Goal: Contribute content: Add original content to the website for others to see

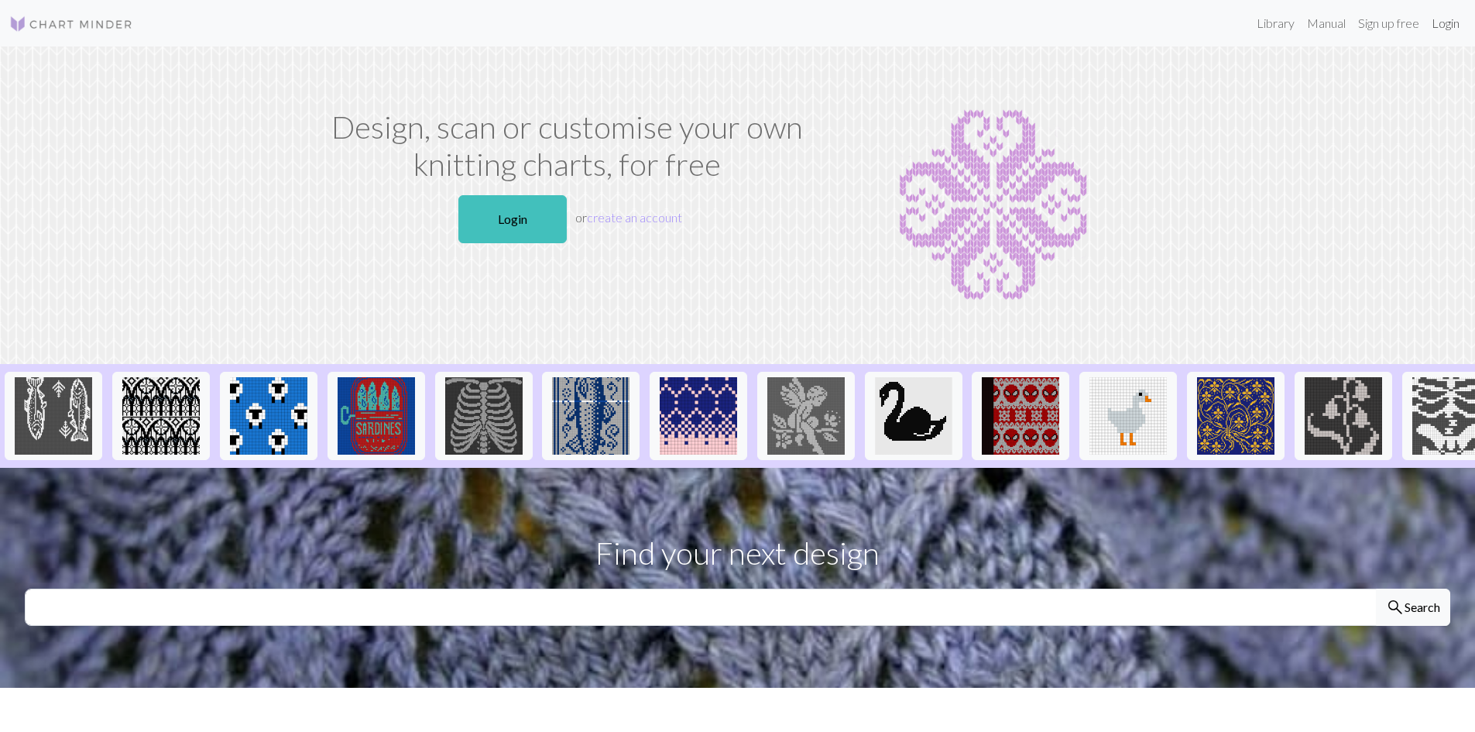
click at [1439, 20] on link "Login" at bounding box center [1445, 23] width 40 height 31
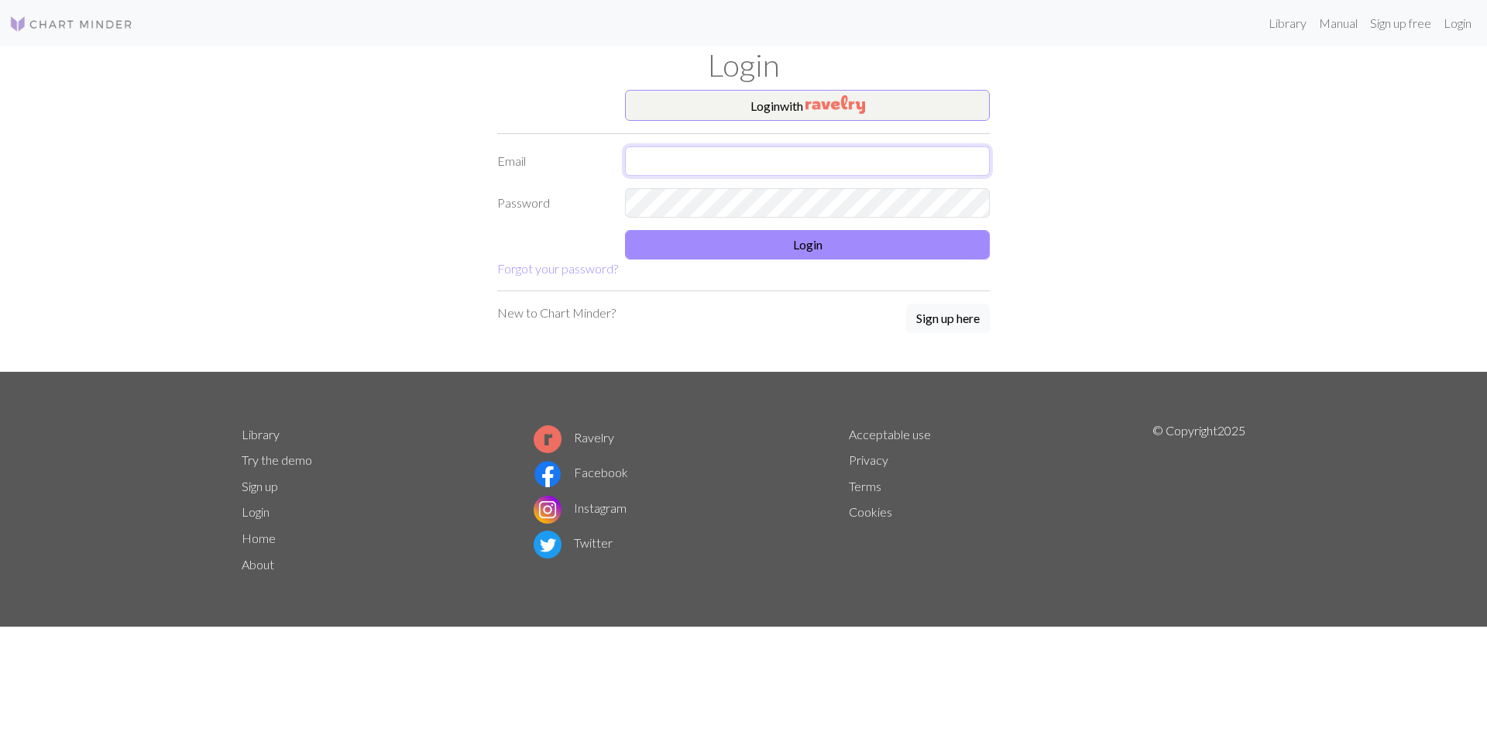
click at [727, 153] on input "text" at bounding box center [807, 160] width 365 height 29
type input "[EMAIL_ADDRESS][DOMAIN_NAME]"
click at [774, 241] on button "Login" at bounding box center [807, 244] width 365 height 29
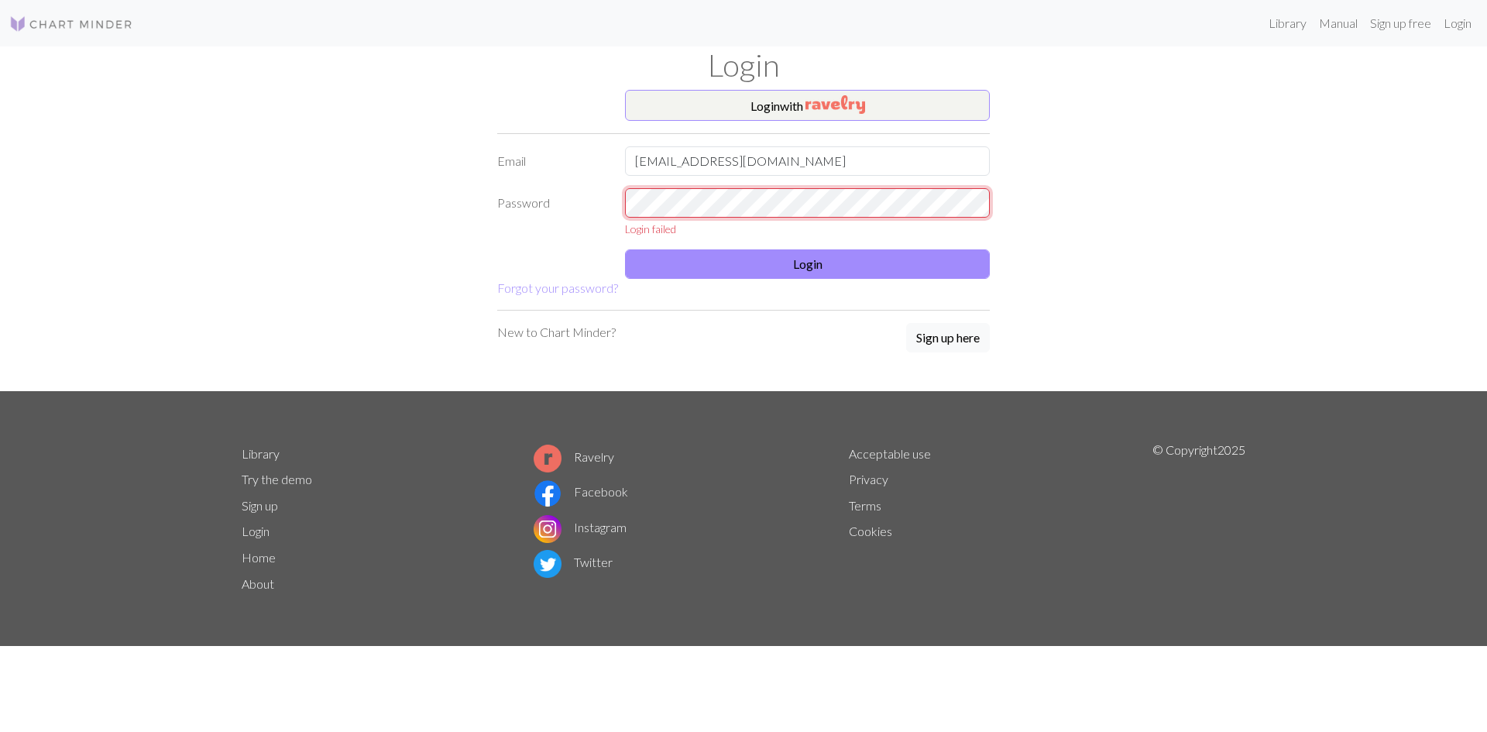
click at [619, 203] on div "Login failed" at bounding box center [807, 212] width 383 height 49
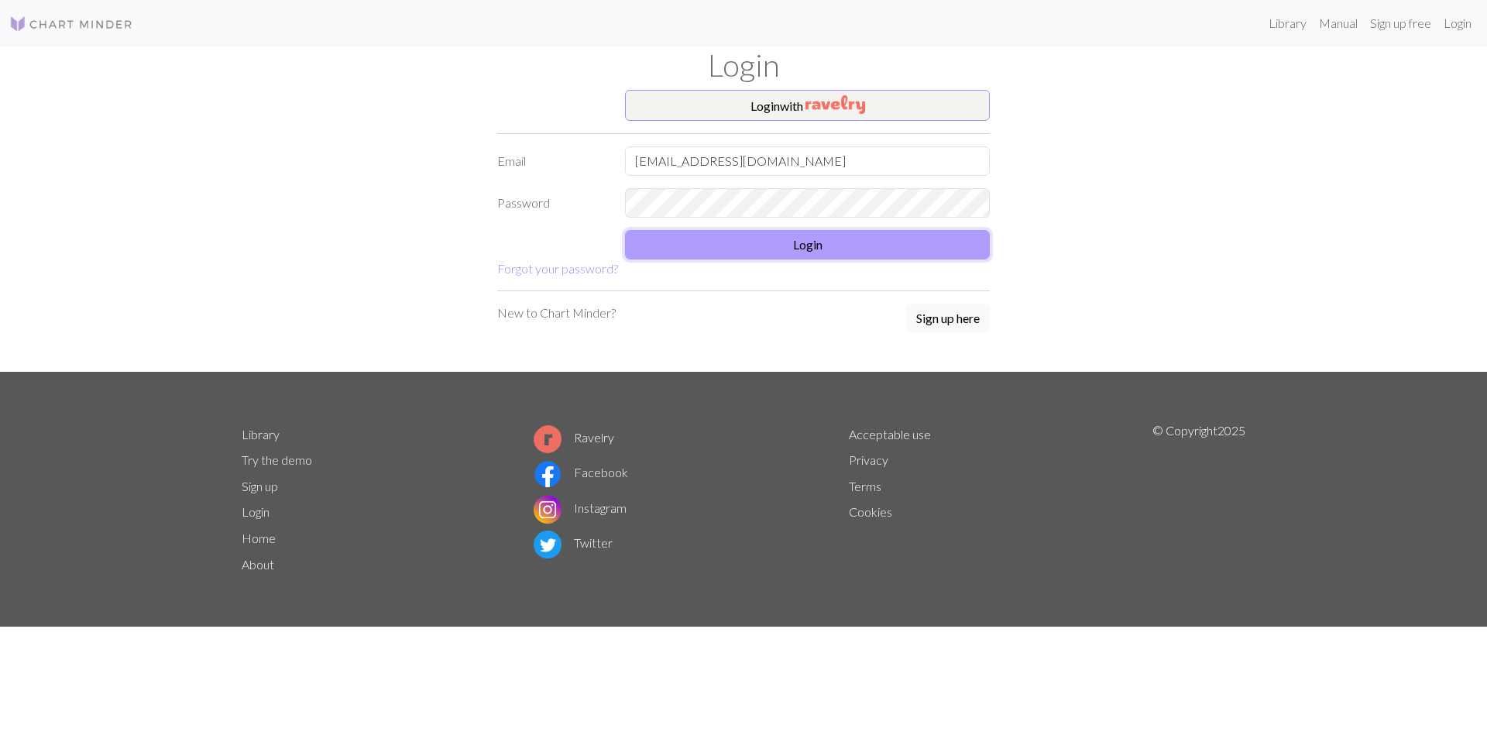
click at [760, 247] on button "Login" at bounding box center [807, 244] width 365 height 29
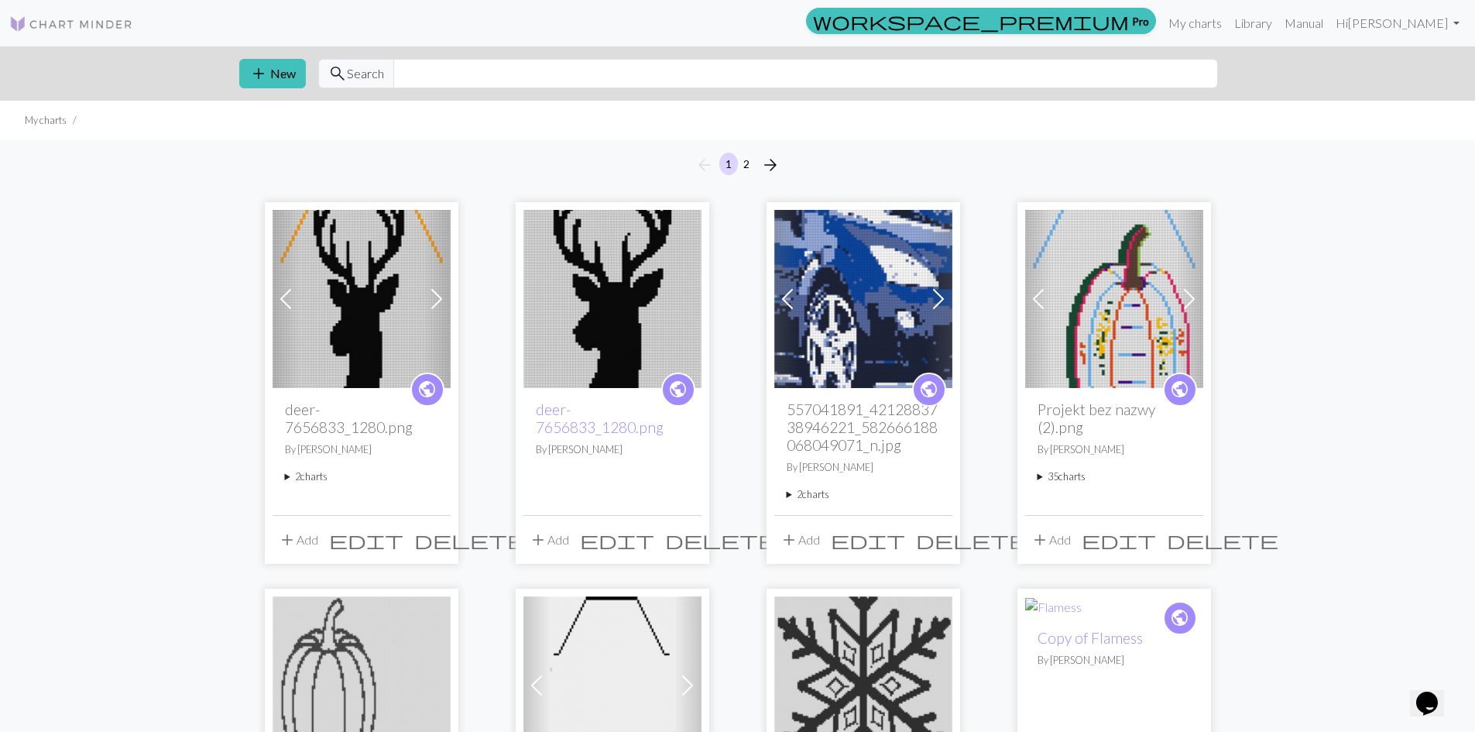
click at [373, 337] on img at bounding box center [362, 299] width 178 height 178
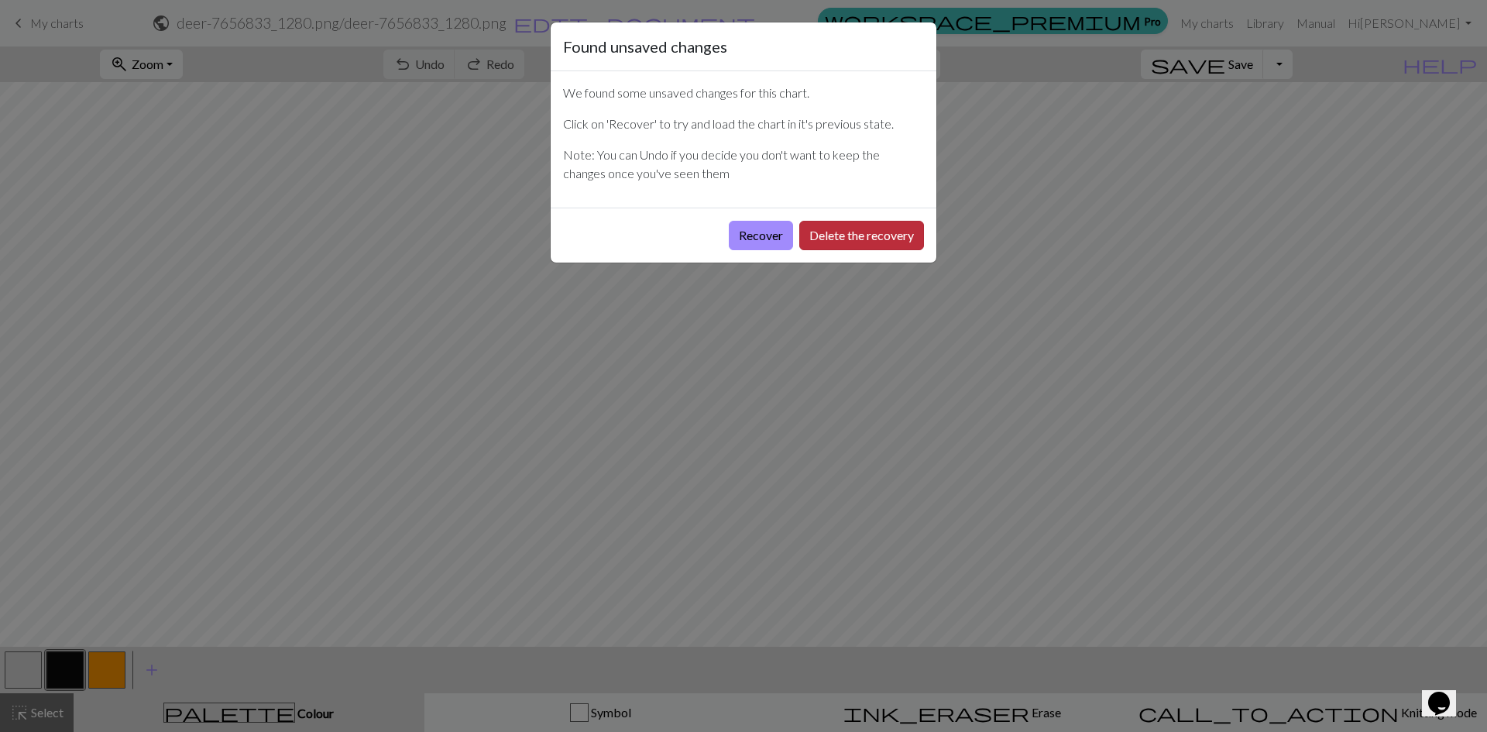
click at [865, 240] on button "Delete the recovery" at bounding box center [861, 235] width 125 height 29
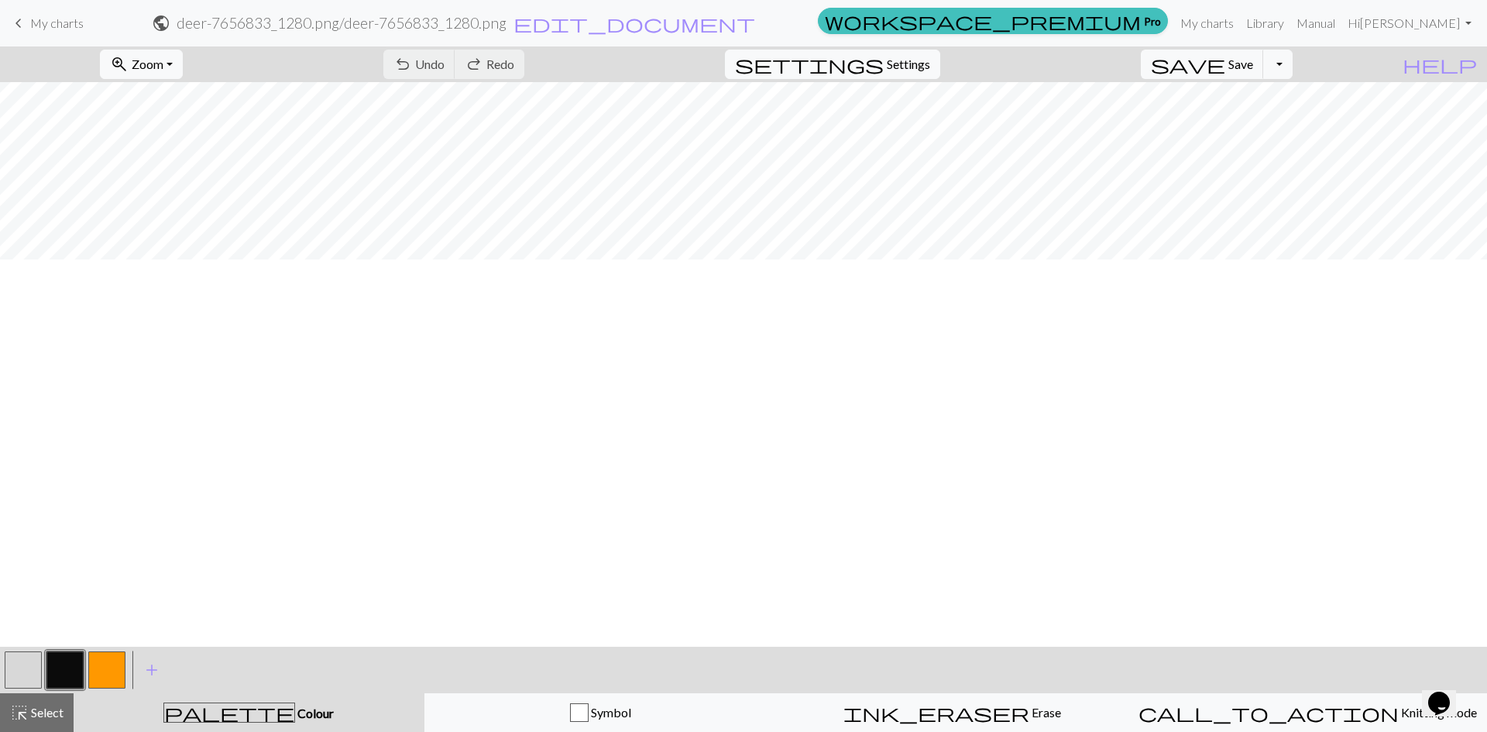
scroll to position [291, 0]
click at [183, 66] on button "zoom_in Zoom Zoom" at bounding box center [141, 64] width 83 height 29
click at [173, 94] on button "Fit all" at bounding box center [162, 98] width 122 height 25
click at [148, 674] on span "add" at bounding box center [151, 670] width 19 height 22
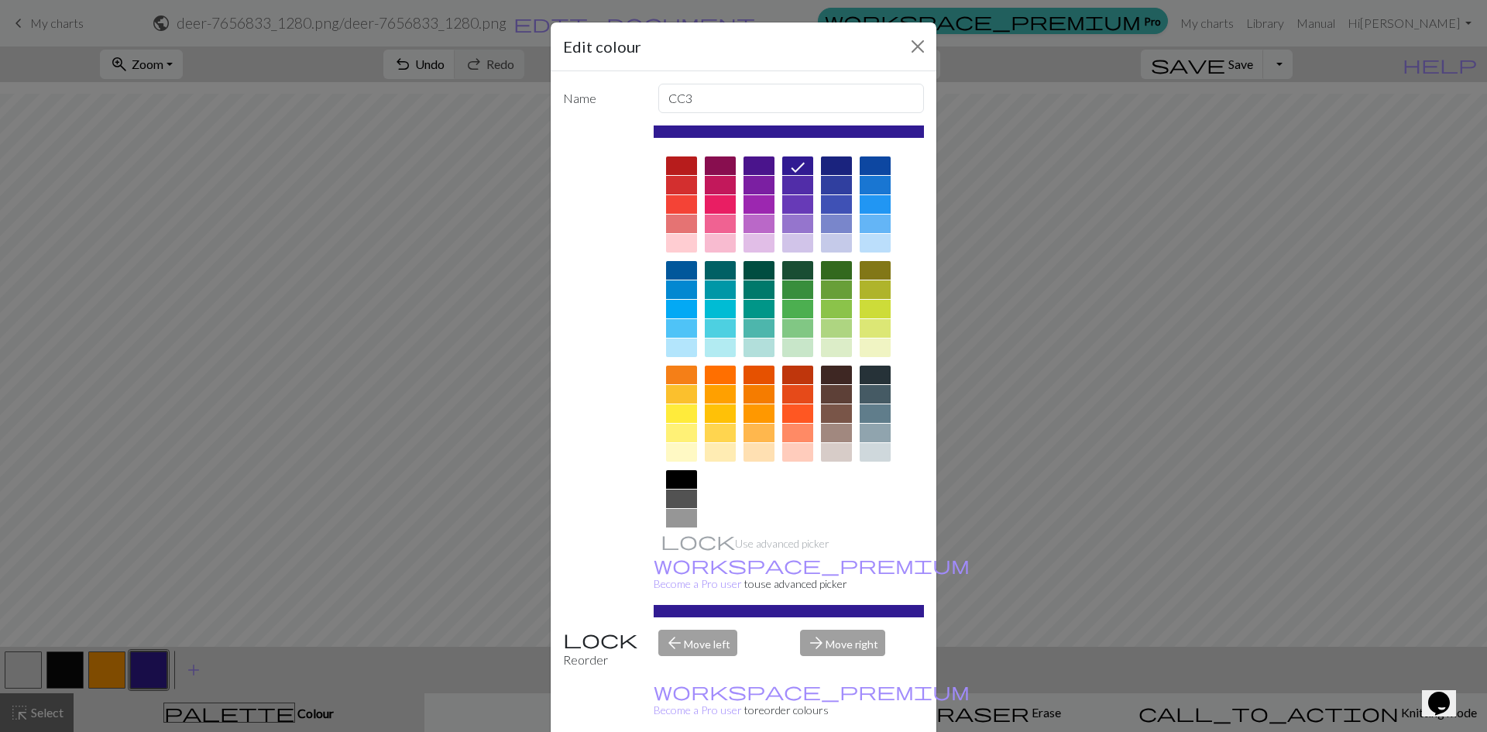
click at [673, 165] on div at bounding box center [681, 165] width 31 height 19
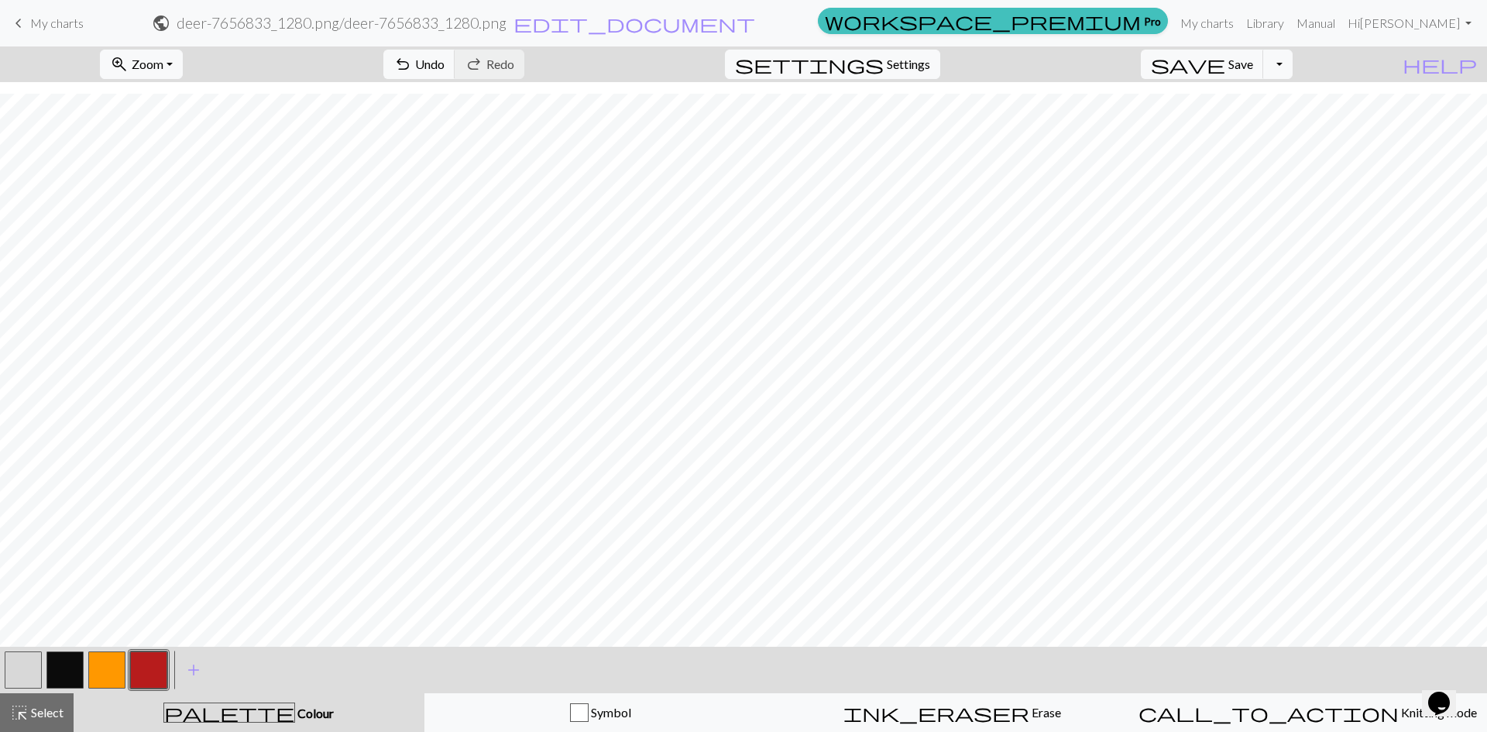
click at [150, 672] on button "button" at bounding box center [148, 669] width 37 height 37
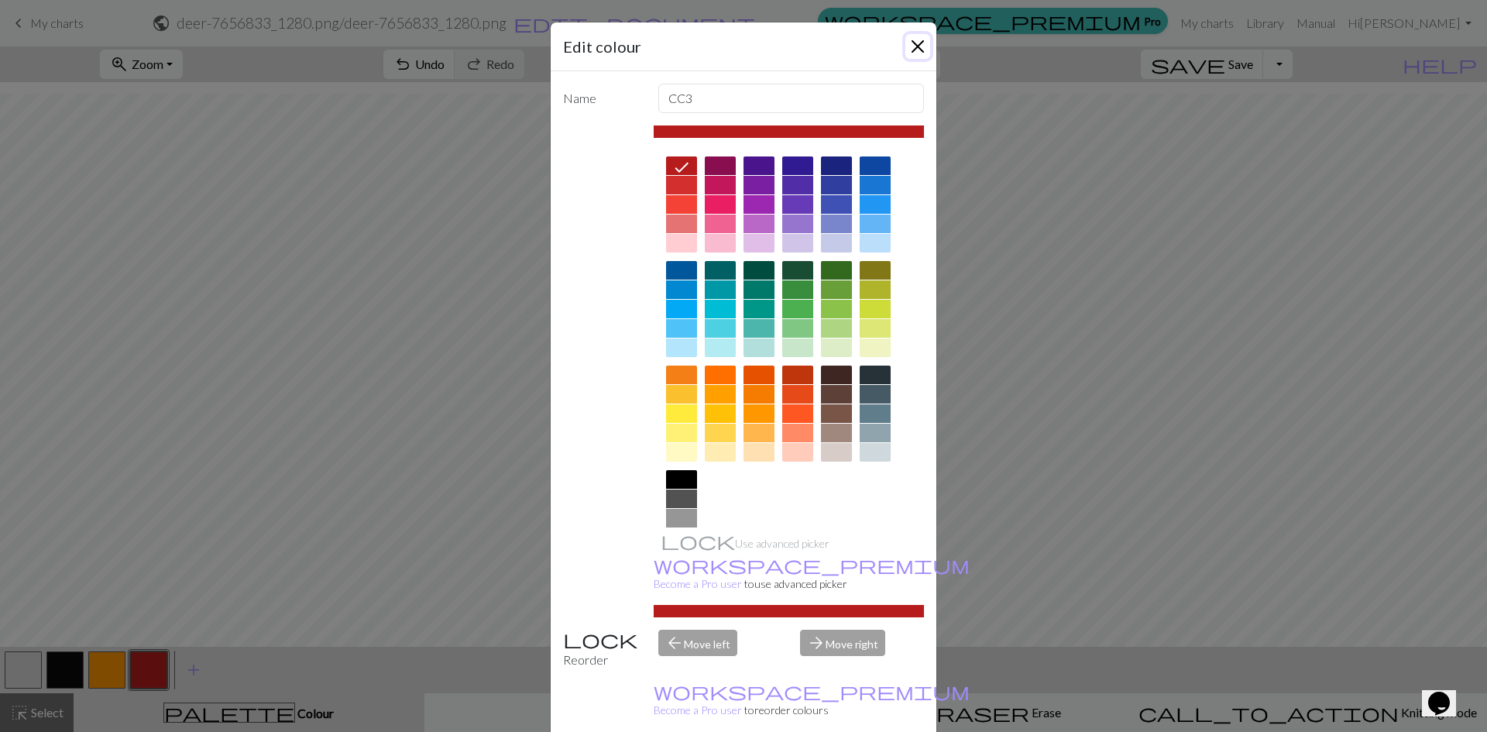
click at [914, 38] on button "Close" at bounding box center [917, 46] width 25 height 25
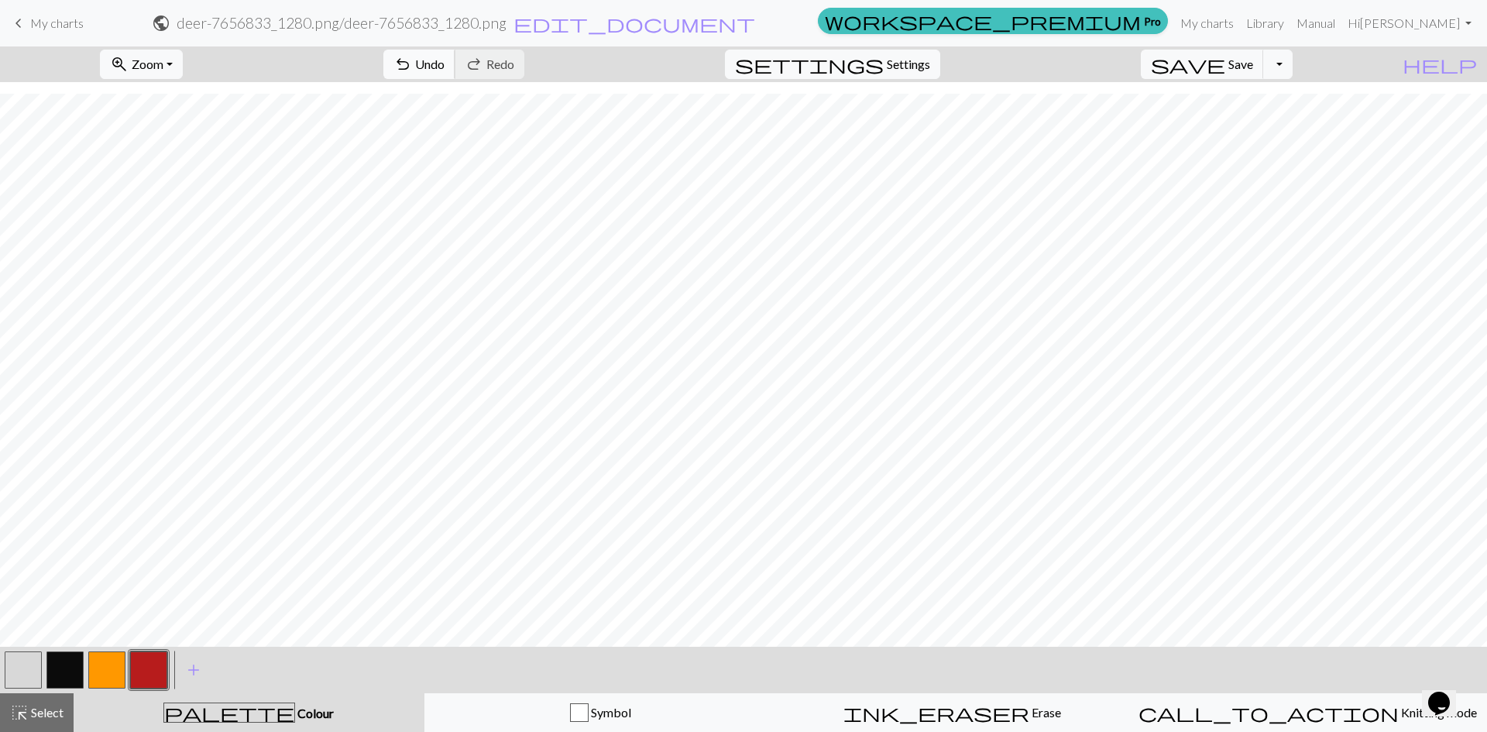
click at [444, 70] on span "Undo" at bounding box center [429, 64] width 29 height 15
click at [444, 65] on span "Undo" at bounding box center [429, 64] width 29 height 15
click at [444, 63] on span "Undo" at bounding box center [429, 64] width 29 height 15
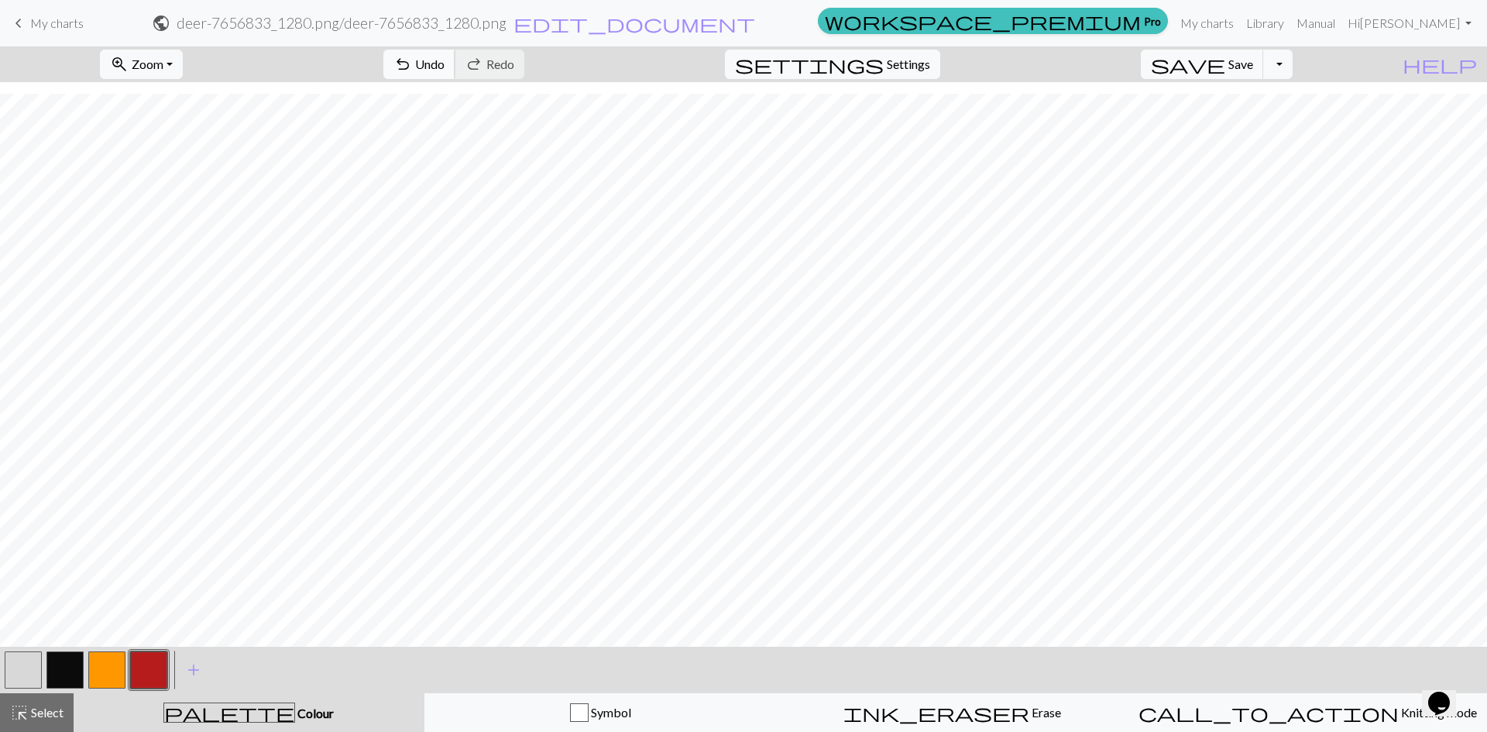
click at [444, 65] on span "Undo" at bounding box center [429, 64] width 29 height 15
click at [1253, 61] on span "Save" at bounding box center [1240, 64] width 25 height 15
click at [1292, 64] on button "Toggle Dropdown" at bounding box center [1277, 64] width 29 height 29
click at [1259, 97] on button "file_copy Save a copy" at bounding box center [1163, 98] width 255 height 25
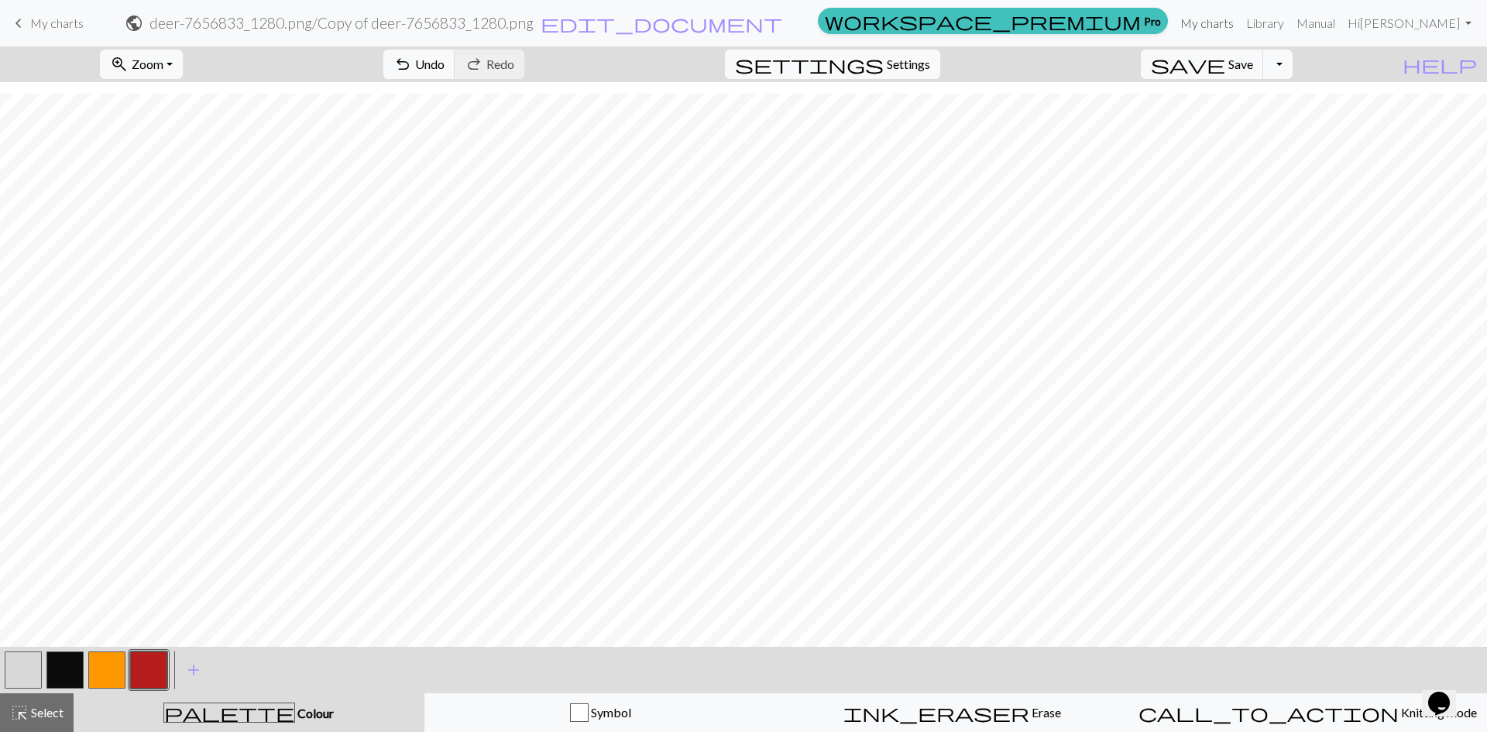
drag, startPoint x: 1264, startPoint y: 22, endPoint x: 820, endPoint y: 76, distance: 447.6
click at [1240, 23] on link "My charts" at bounding box center [1207, 23] width 66 height 31
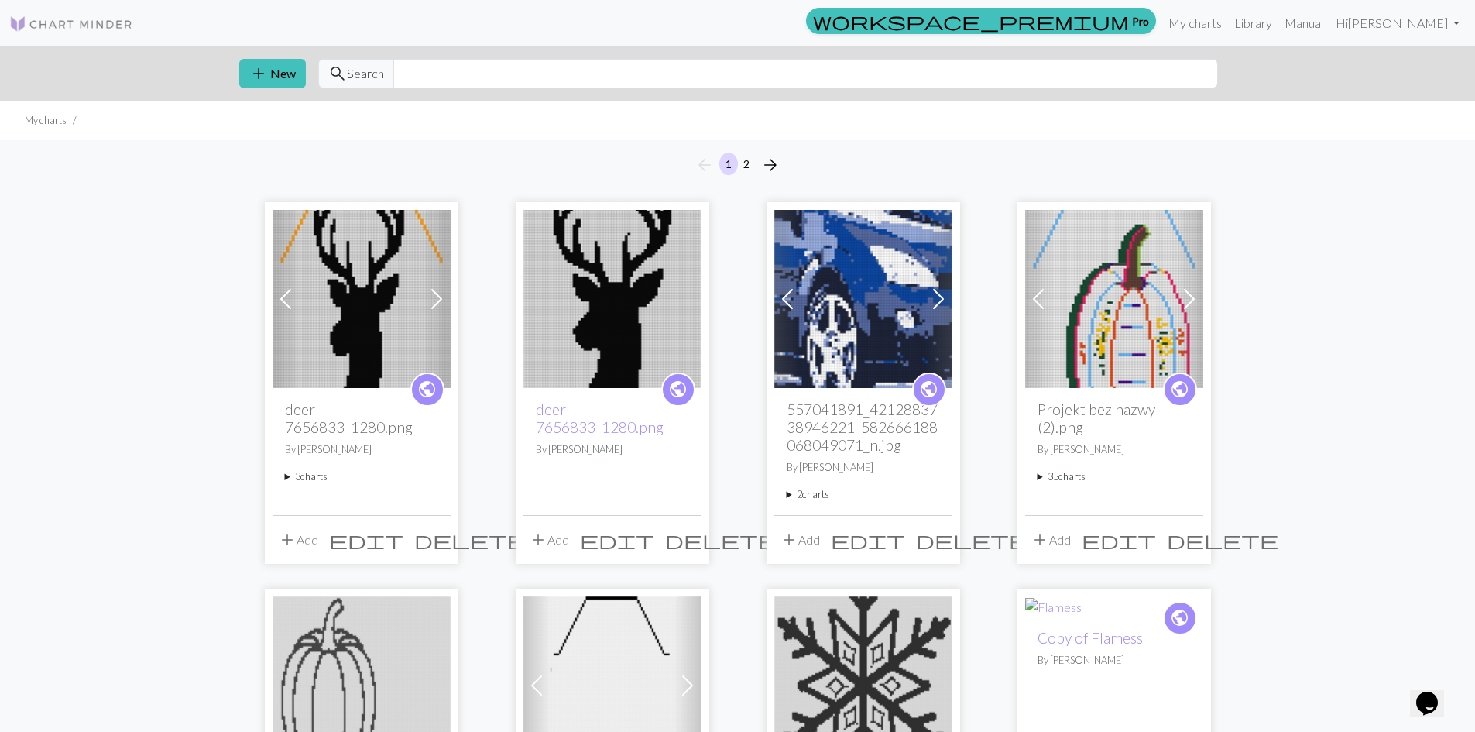
click at [386, 317] on img at bounding box center [362, 299] width 178 height 178
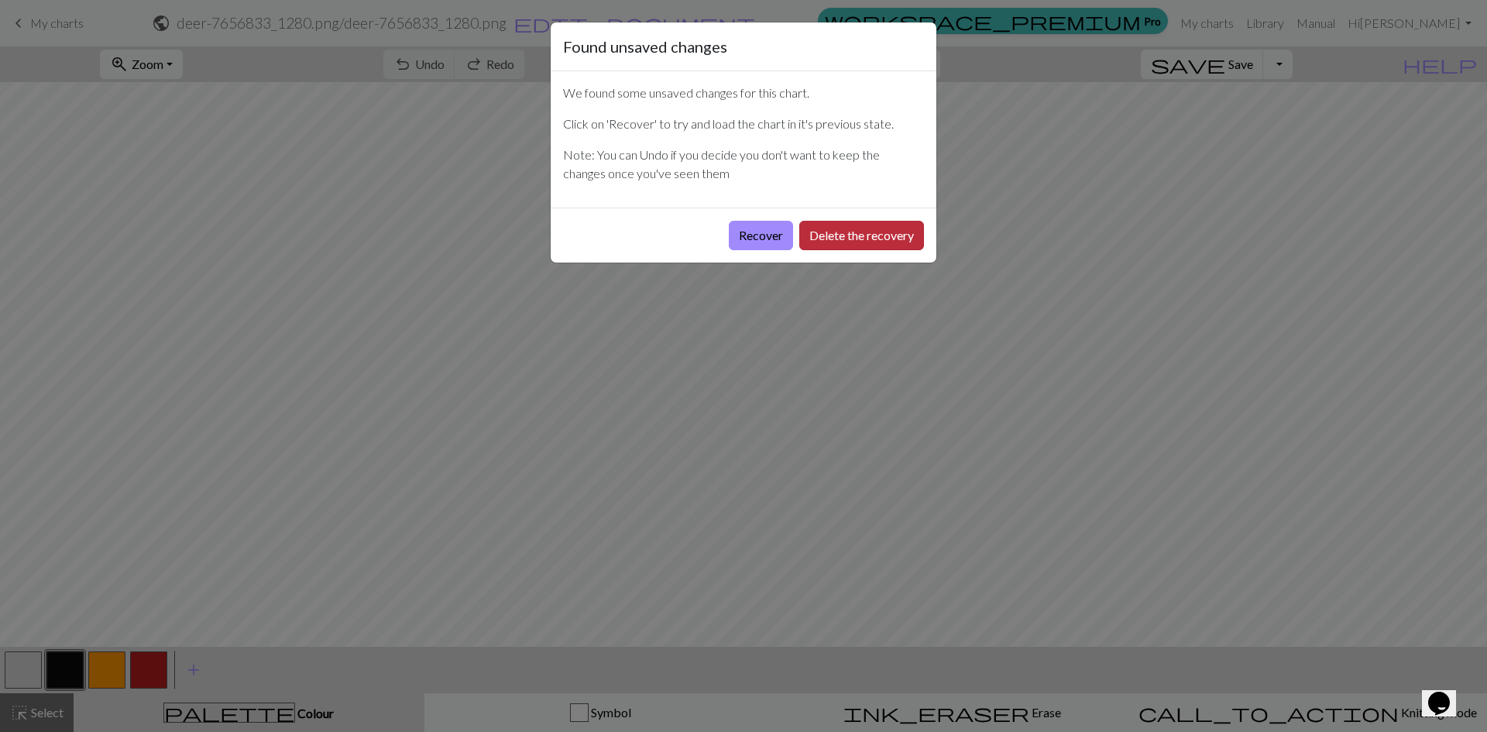
click at [848, 235] on button "Delete the recovery" at bounding box center [861, 235] width 125 height 29
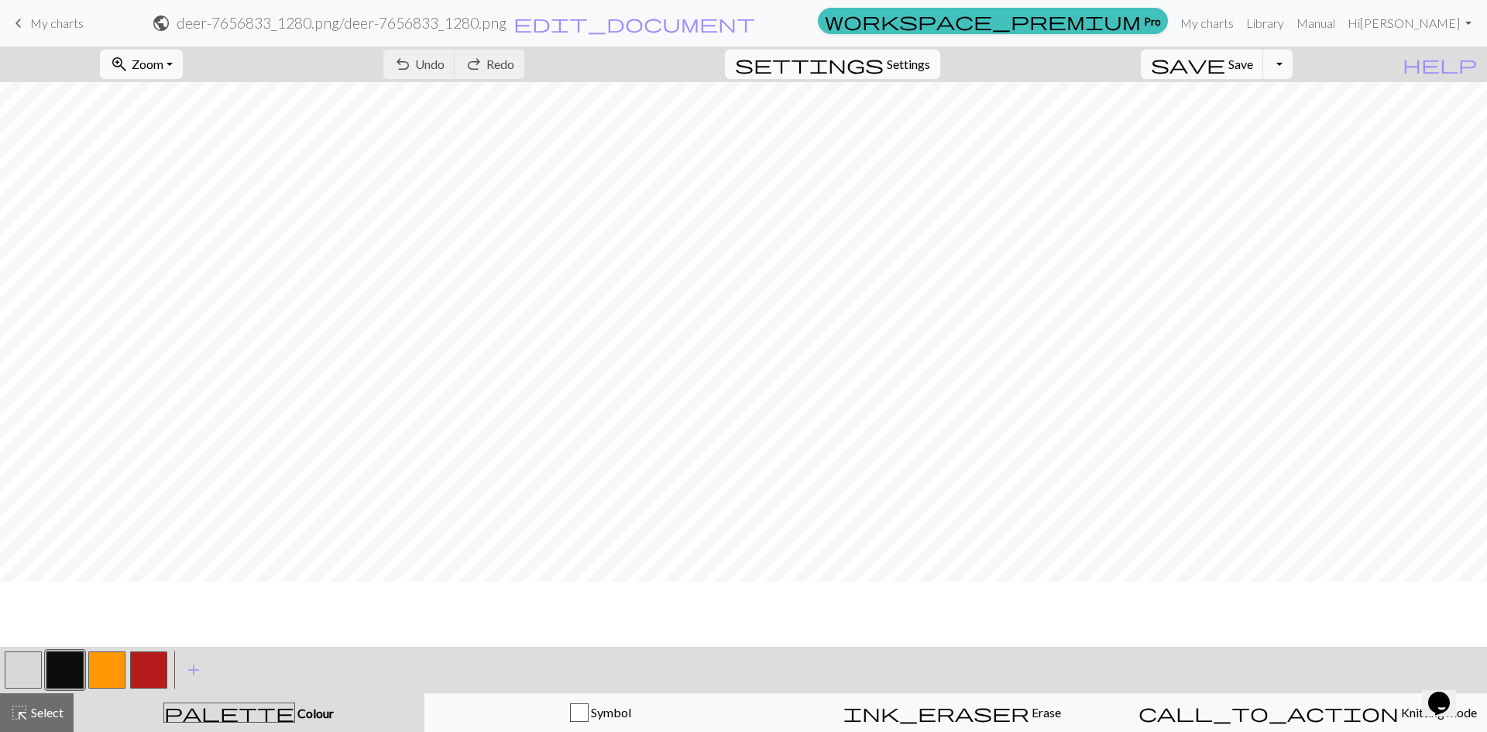
scroll to position [601, 0]
click at [29, 670] on button "button" at bounding box center [23, 669] width 37 height 37
drag, startPoint x: 111, startPoint y: 665, endPoint x: 121, endPoint y: 661, distance: 10.1
click at [113, 665] on button "button" at bounding box center [106, 669] width 37 height 37
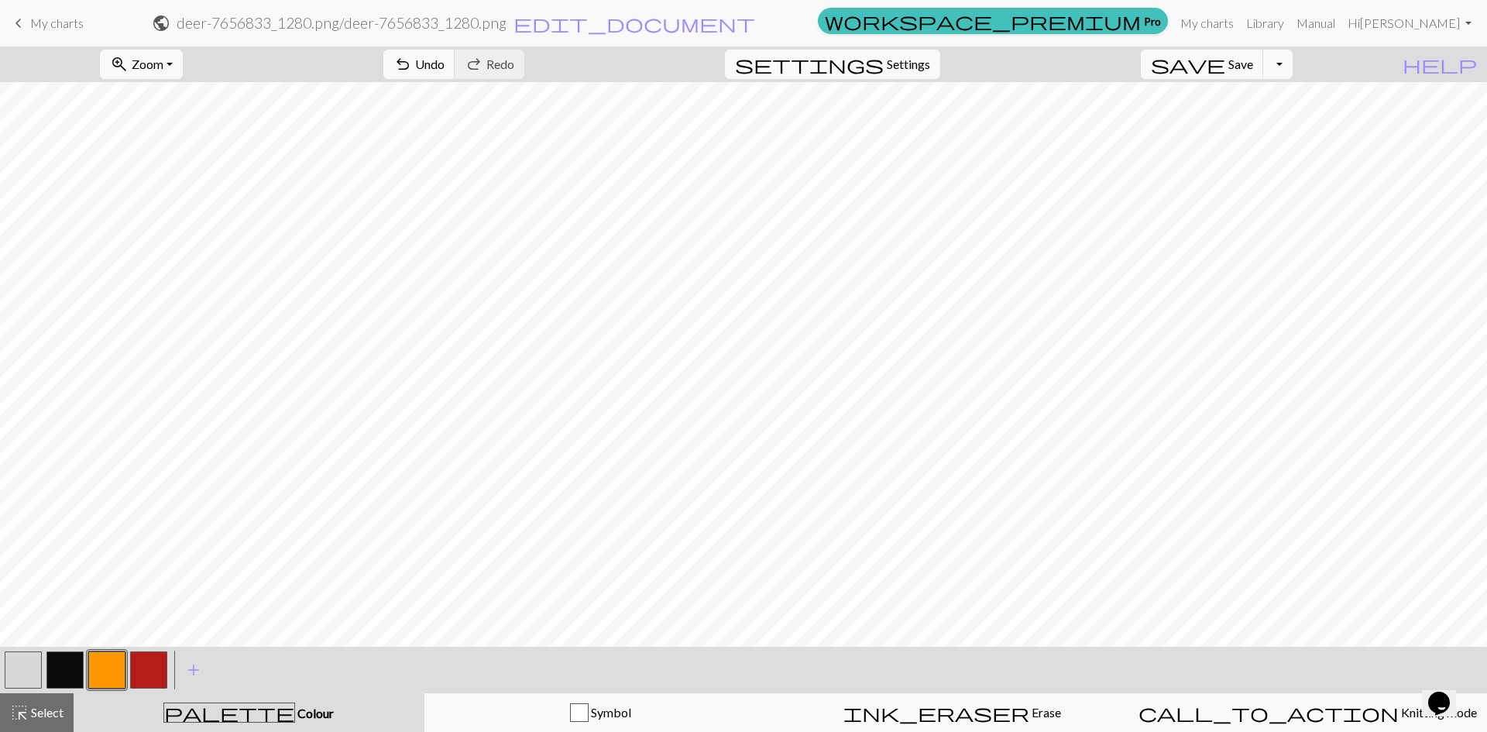
click at [146, 666] on button "button" at bounding box center [148, 669] width 37 height 37
click at [115, 667] on button "button" at bounding box center [106, 669] width 37 height 37
click at [147, 672] on button "button" at bounding box center [148, 669] width 37 height 37
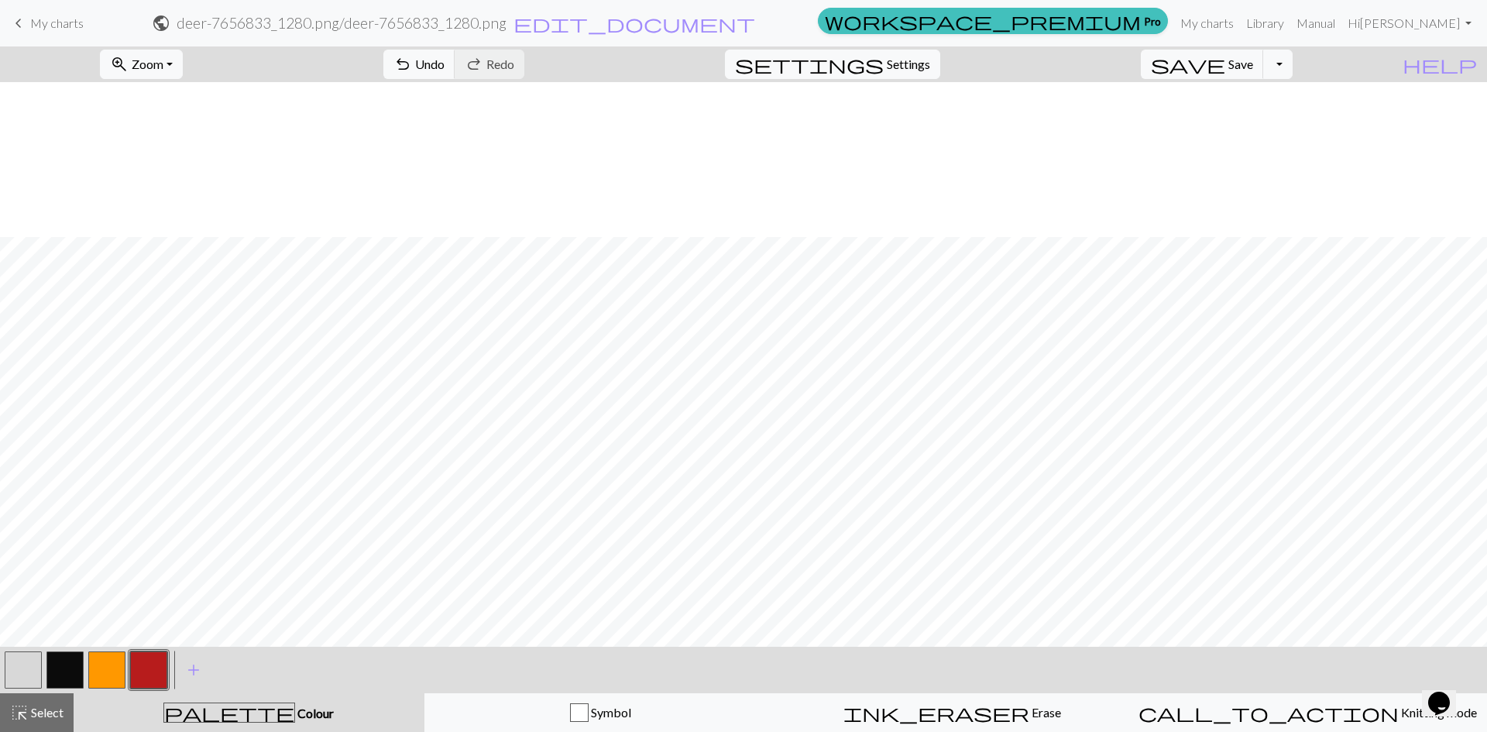
scroll to position [833, 0]
click at [142, 663] on button "button" at bounding box center [148, 669] width 37 height 37
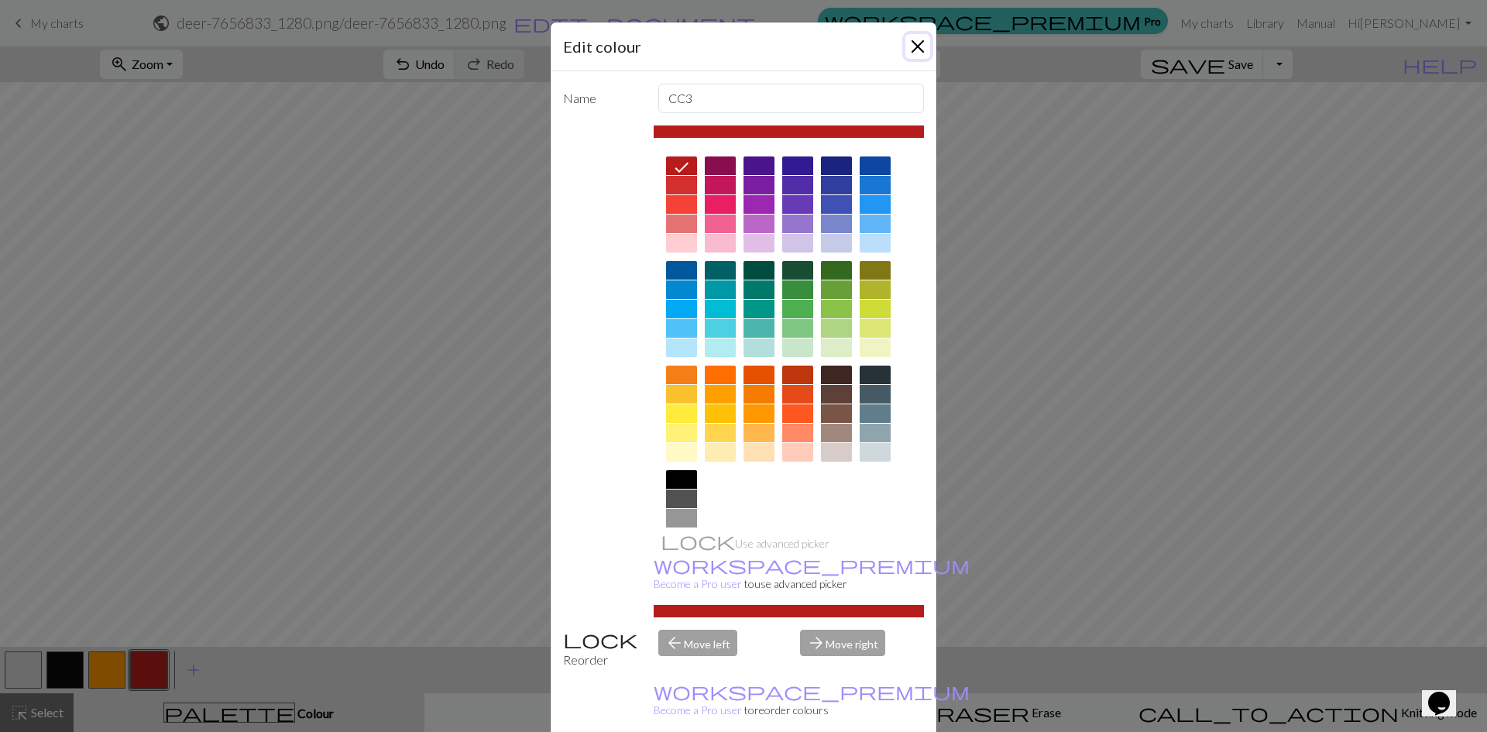
click at [907, 42] on button "Close" at bounding box center [917, 46] width 25 height 25
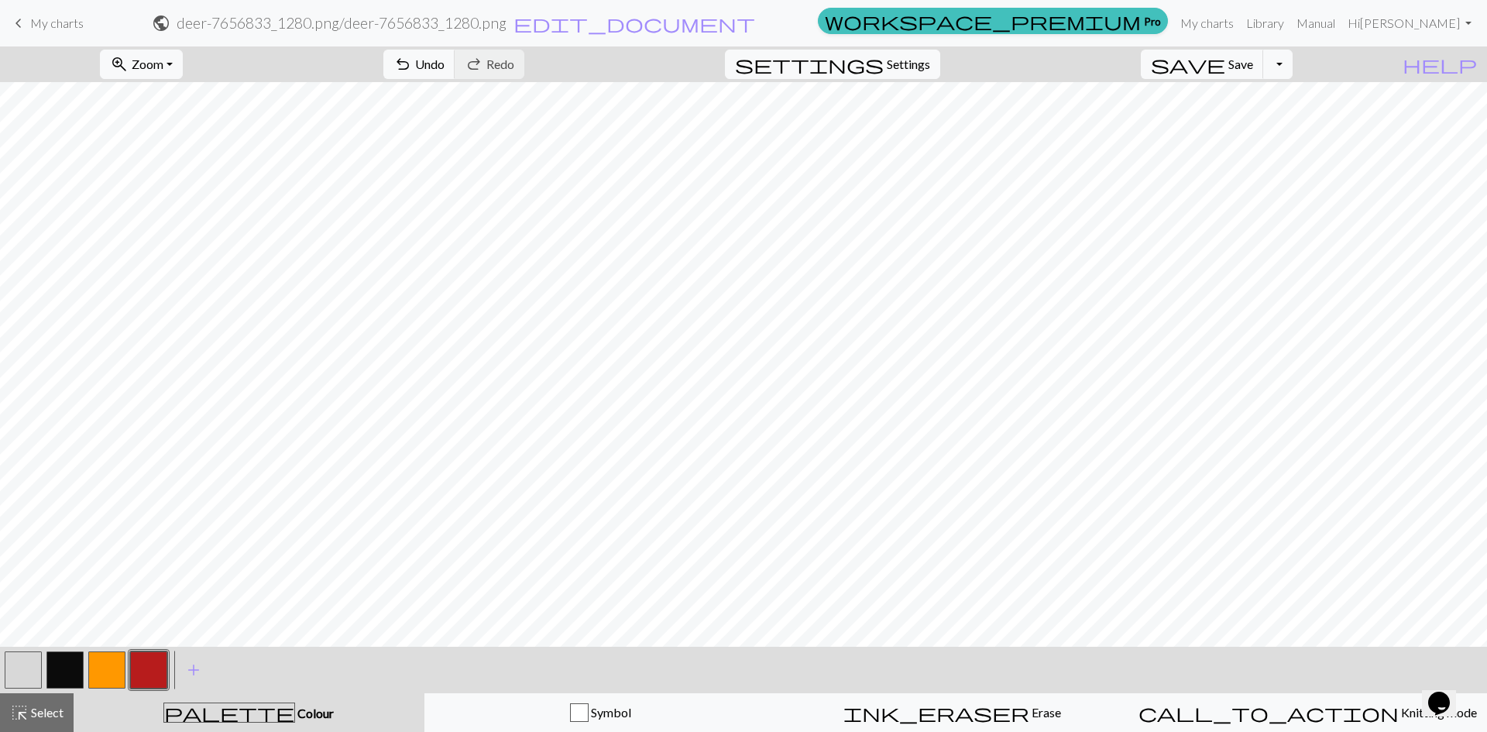
click at [114, 667] on button "button" at bounding box center [106, 669] width 37 height 37
click at [1253, 70] on span "Save" at bounding box center [1240, 64] width 25 height 15
click at [1292, 67] on button "Toggle Dropdown" at bounding box center [1277, 64] width 29 height 29
click at [1267, 101] on button "file_copy Save a copy" at bounding box center [1163, 98] width 255 height 25
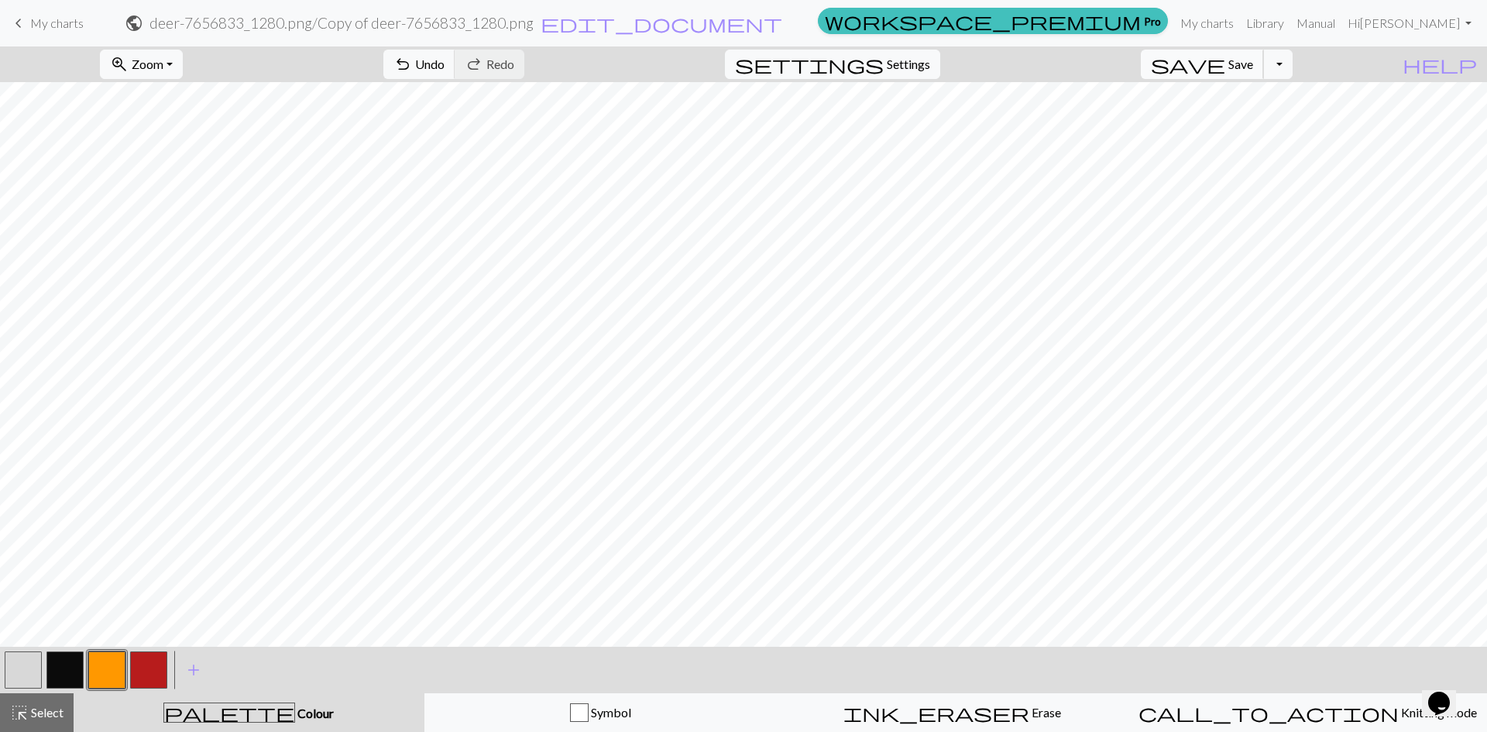
click at [1253, 68] on span "Save" at bounding box center [1240, 64] width 25 height 15
click at [1292, 67] on button "Toggle Dropdown" at bounding box center [1277, 64] width 29 height 29
click at [1251, 97] on button "file_copy Save a copy" at bounding box center [1163, 98] width 255 height 25
click at [1292, 64] on button "Toggle Dropdown" at bounding box center [1277, 64] width 29 height 29
click at [1253, 92] on button "file_copy Save a copy" at bounding box center [1163, 98] width 255 height 25
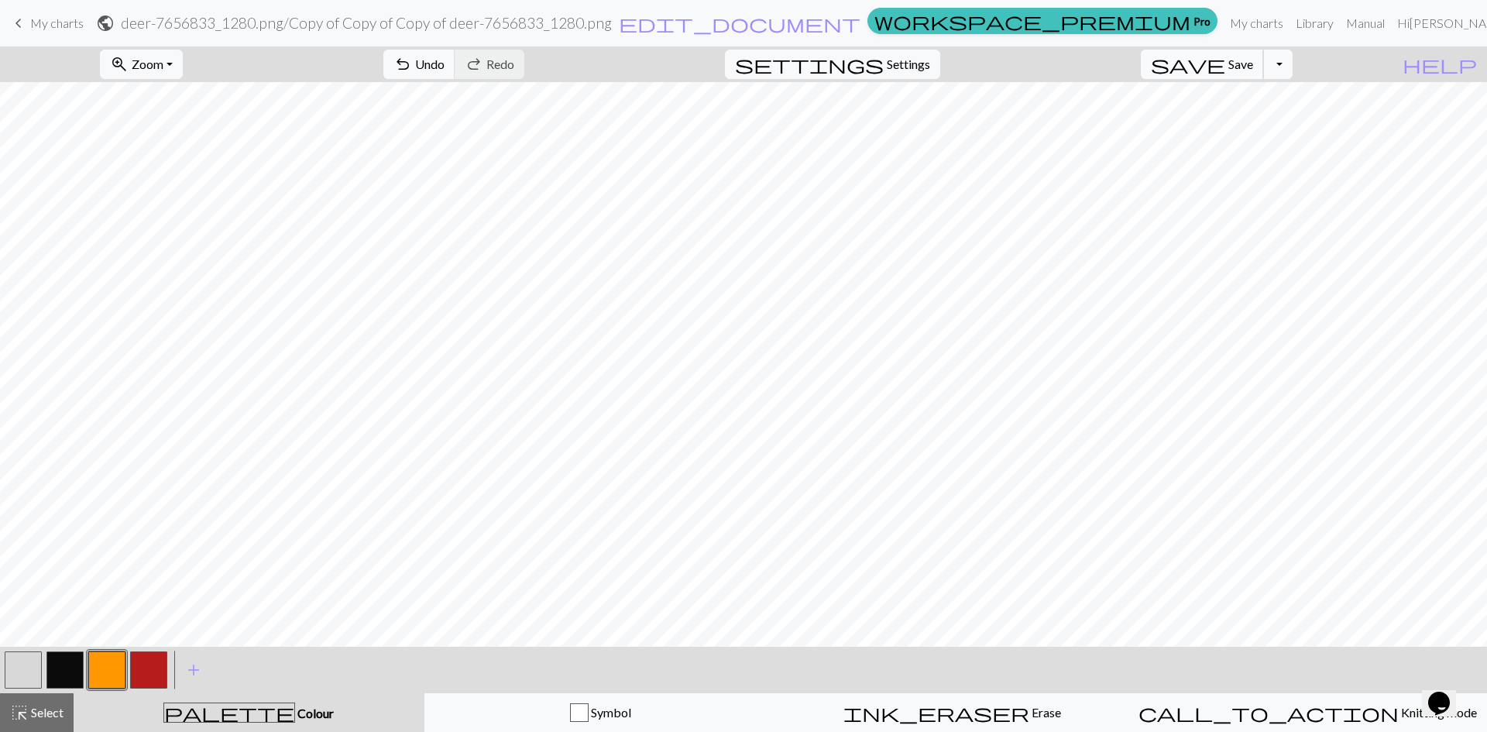
click at [1253, 65] on span "Save" at bounding box center [1240, 64] width 25 height 15
click at [1253, 63] on span "Save" at bounding box center [1240, 64] width 25 height 15
click at [1292, 67] on button "Toggle Dropdown" at bounding box center [1277, 64] width 29 height 29
click at [1252, 99] on button "file_copy Save a copy" at bounding box center [1163, 98] width 255 height 25
click at [1277, 22] on link "My charts" at bounding box center [1310, 23] width 66 height 31
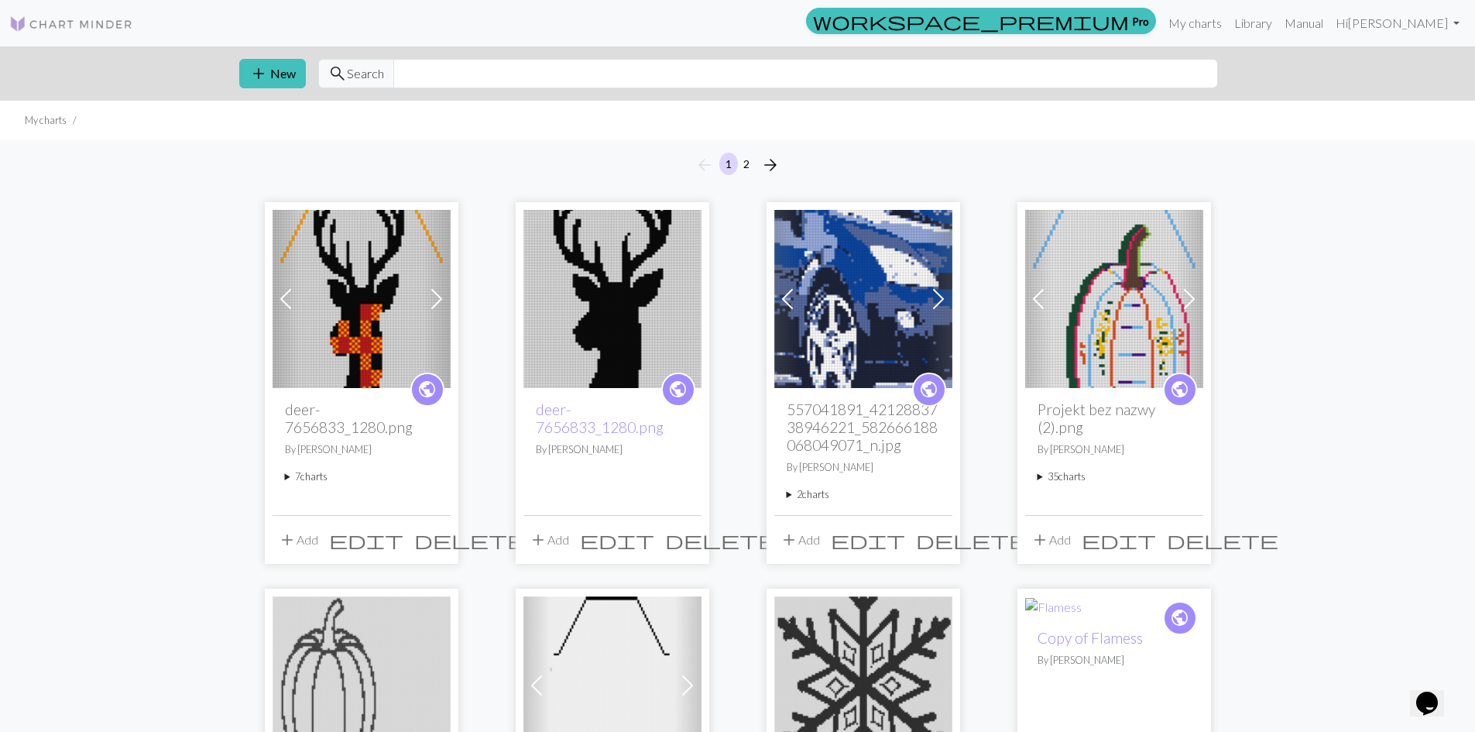
click at [352, 319] on img at bounding box center [362, 299] width 178 height 178
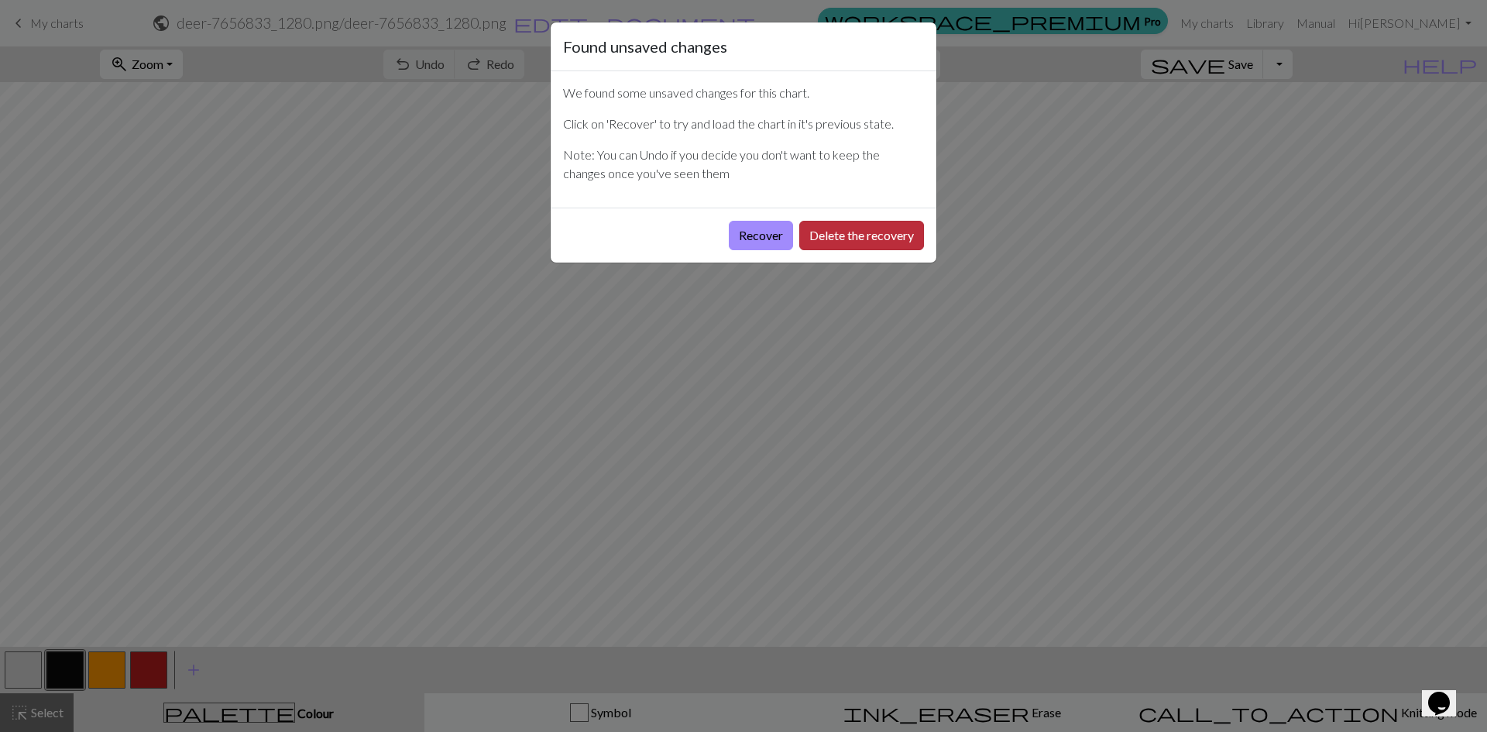
click at [848, 233] on button "Delete the recovery" at bounding box center [861, 235] width 125 height 29
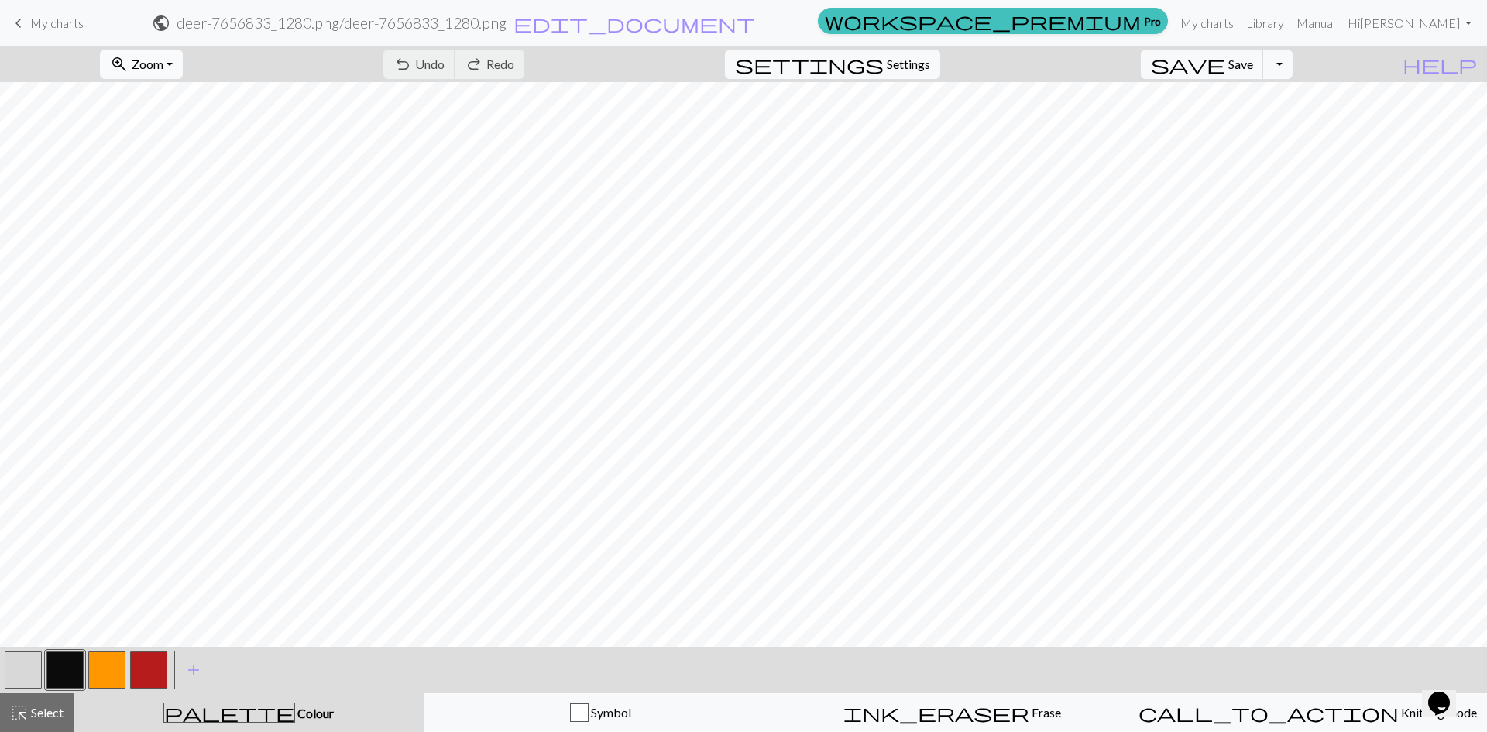
click at [183, 62] on button "zoom_in Zoom Zoom" at bounding box center [141, 64] width 83 height 29
click at [193, 98] on button "Fit all" at bounding box center [162, 98] width 122 height 25
click at [154, 672] on button "button" at bounding box center [148, 669] width 37 height 37
click at [112, 667] on button "button" at bounding box center [106, 669] width 37 height 37
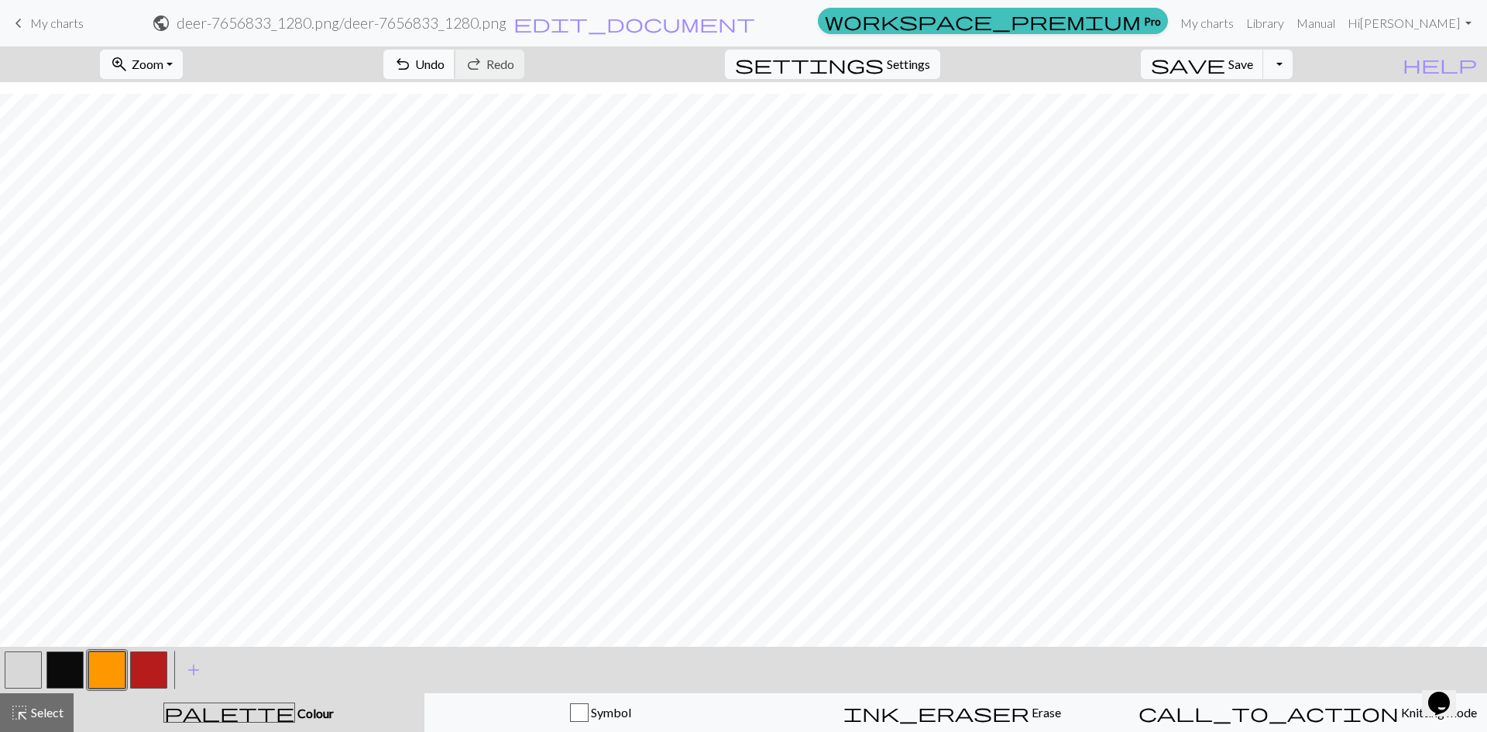
click at [412, 67] on span "undo" at bounding box center [402, 64] width 19 height 22
click at [455, 67] on button "undo Undo Undo" at bounding box center [419, 64] width 72 height 29
click at [444, 60] on span "Undo" at bounding box center [429, 64] width 29 height 15
click at [142, 664] on button "button" at bounding box center [148, 669] width 37 height 37
click at [100, 666] on button "button" at bounding box center [106, 669] width 37 height 37
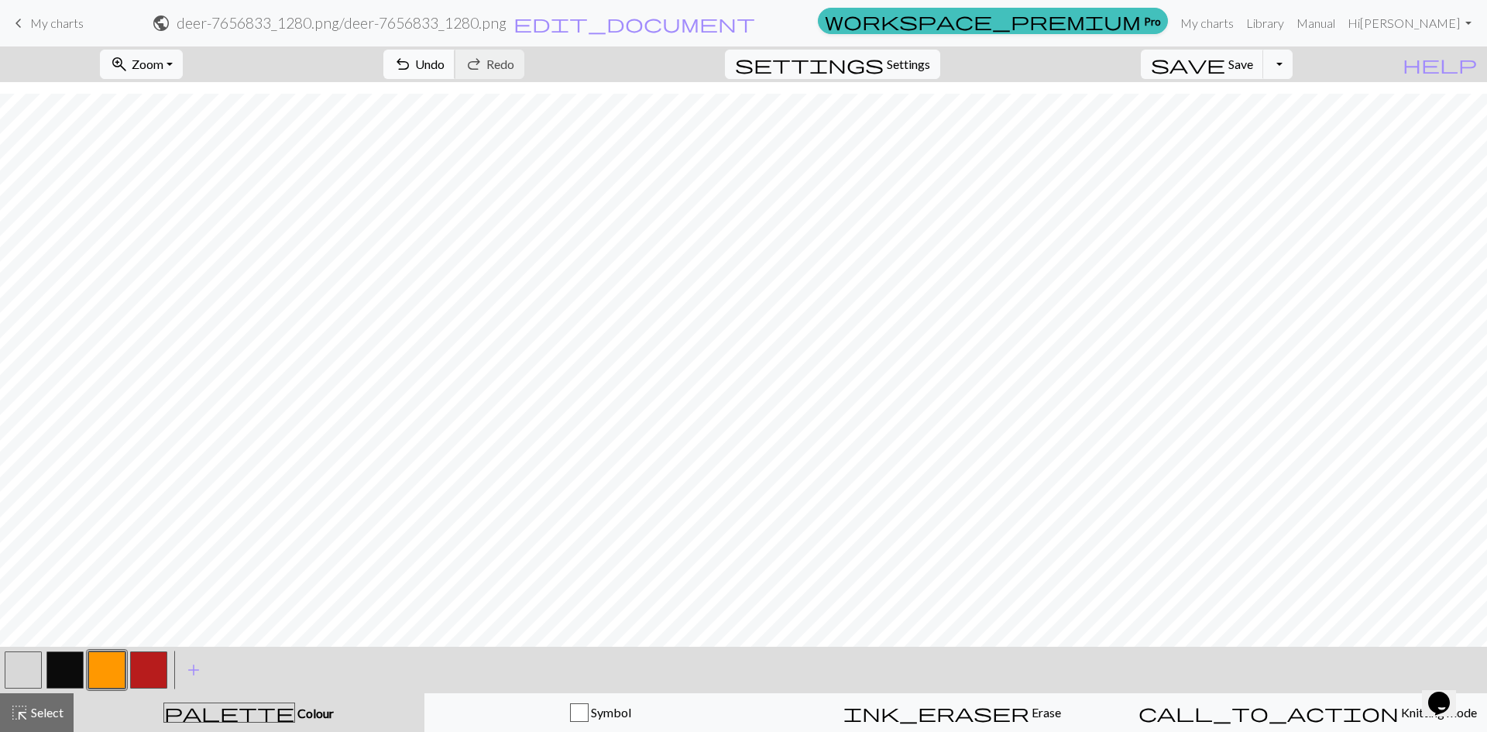
click at [455, 62] on button "undo Undo Undo" at bounding box center [419, 64] width 72 height 29
click at [160, 657] on button "button" at bounding box center [148, 669] width 37 height 37
click at [153, 673] on button "button" at bounding box center [148, 669] width 37 height 37
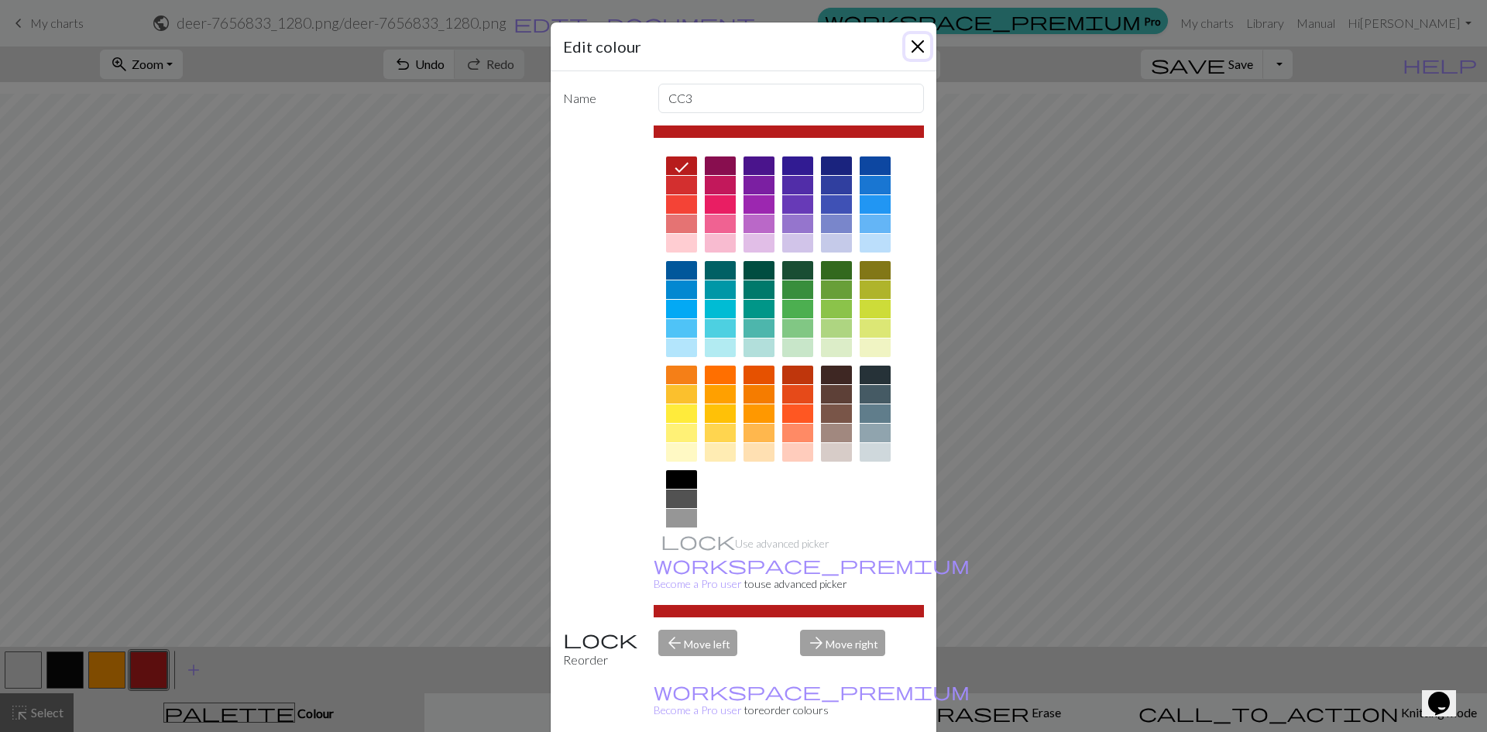
click at [910, 43] on button "Close" at bounding box center [917, 46] width 25 height 25
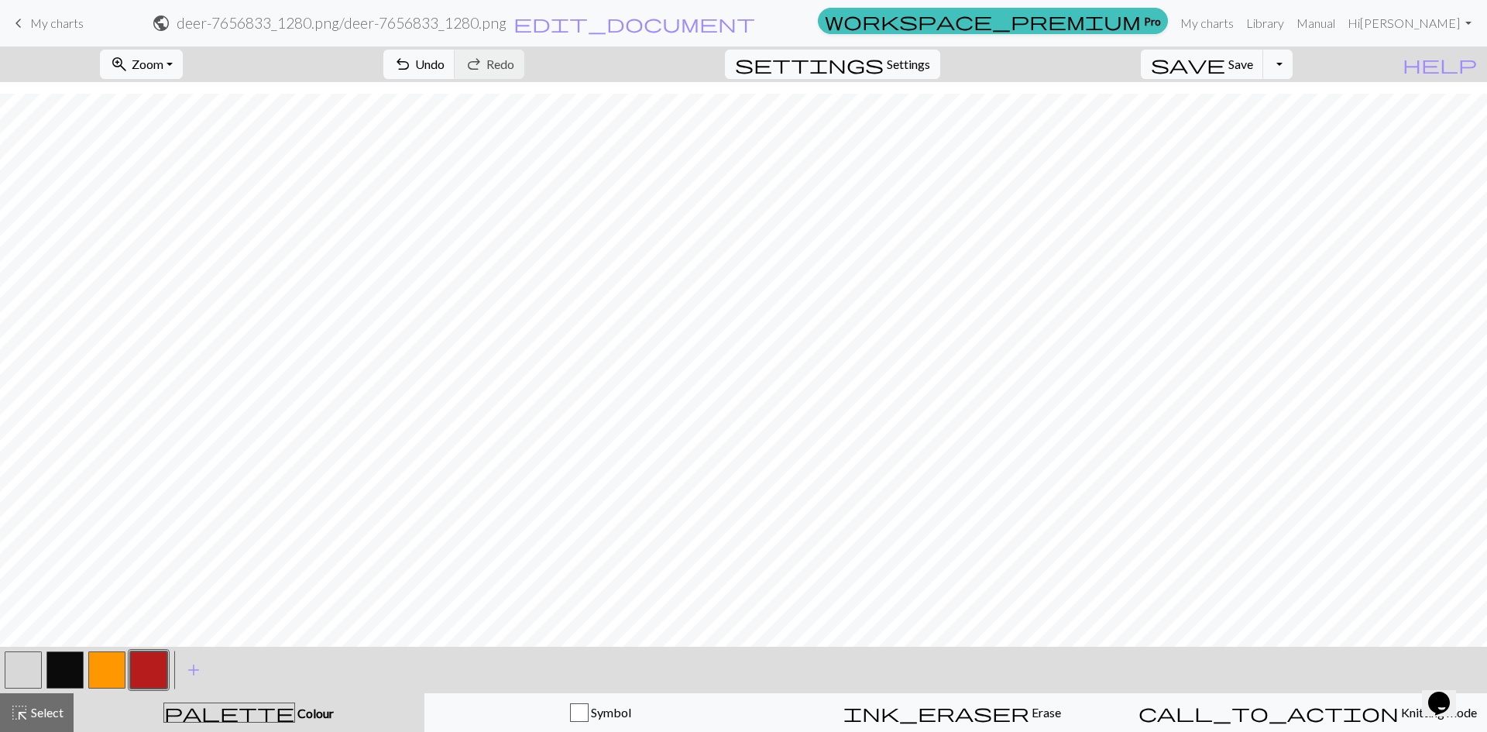
click at [111, 667] on button "button" at bounding box center [106, 669] width 37 height 37
click at [1253, 66] on span "Save" at bounding box center [1240, 64] width 25 height 15
click at [1292, 67] on button "Toggle Dropdown" at bounding box center [1277, 64] width 29 height 29
click at [1237, 98] on button "file_copy Save a copy" at bounding box center [1163, 98] width 255 height 25
click at [1240, 20] on link "My charts" at bounding box center [1207, 23] width 66 height 31
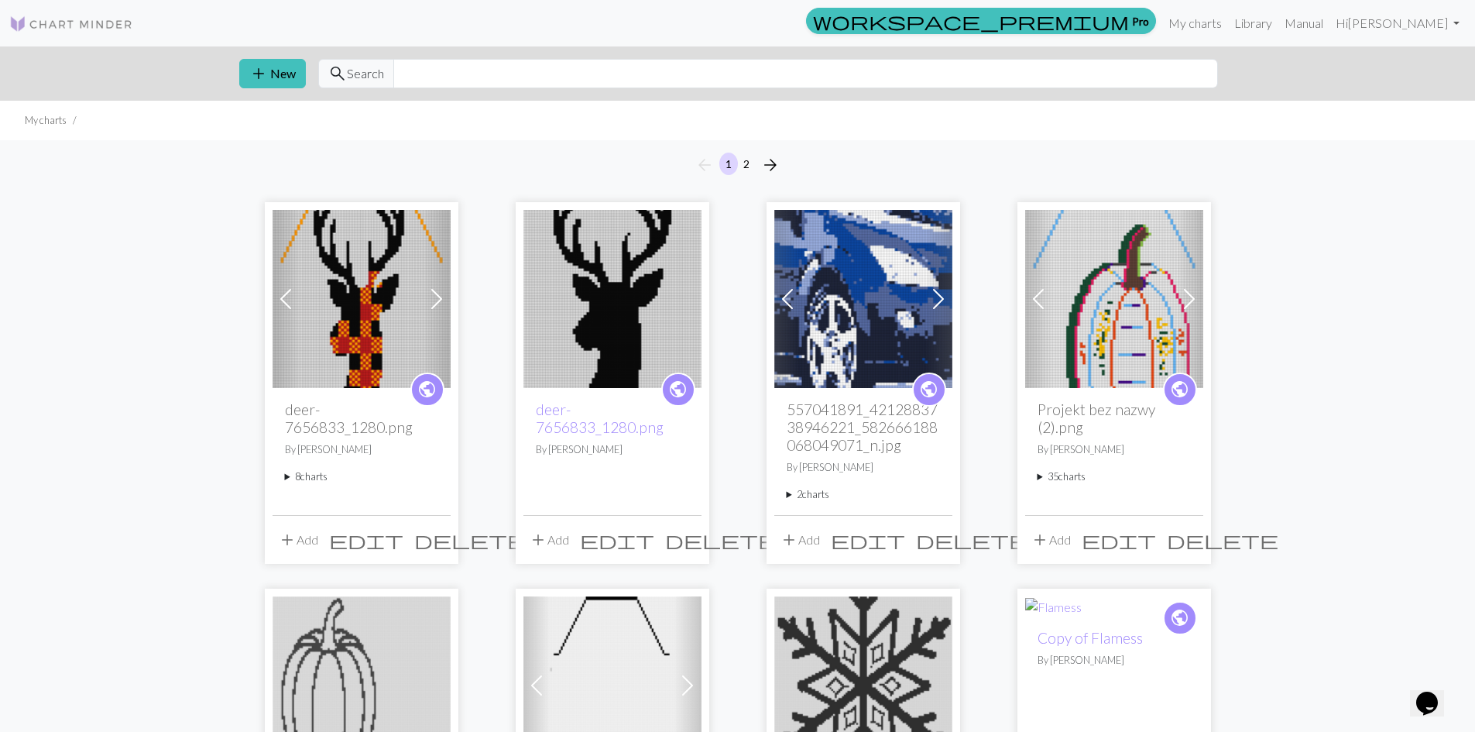
click at [345, 311] on img at bounding box center [362, 299] width 178 height 178
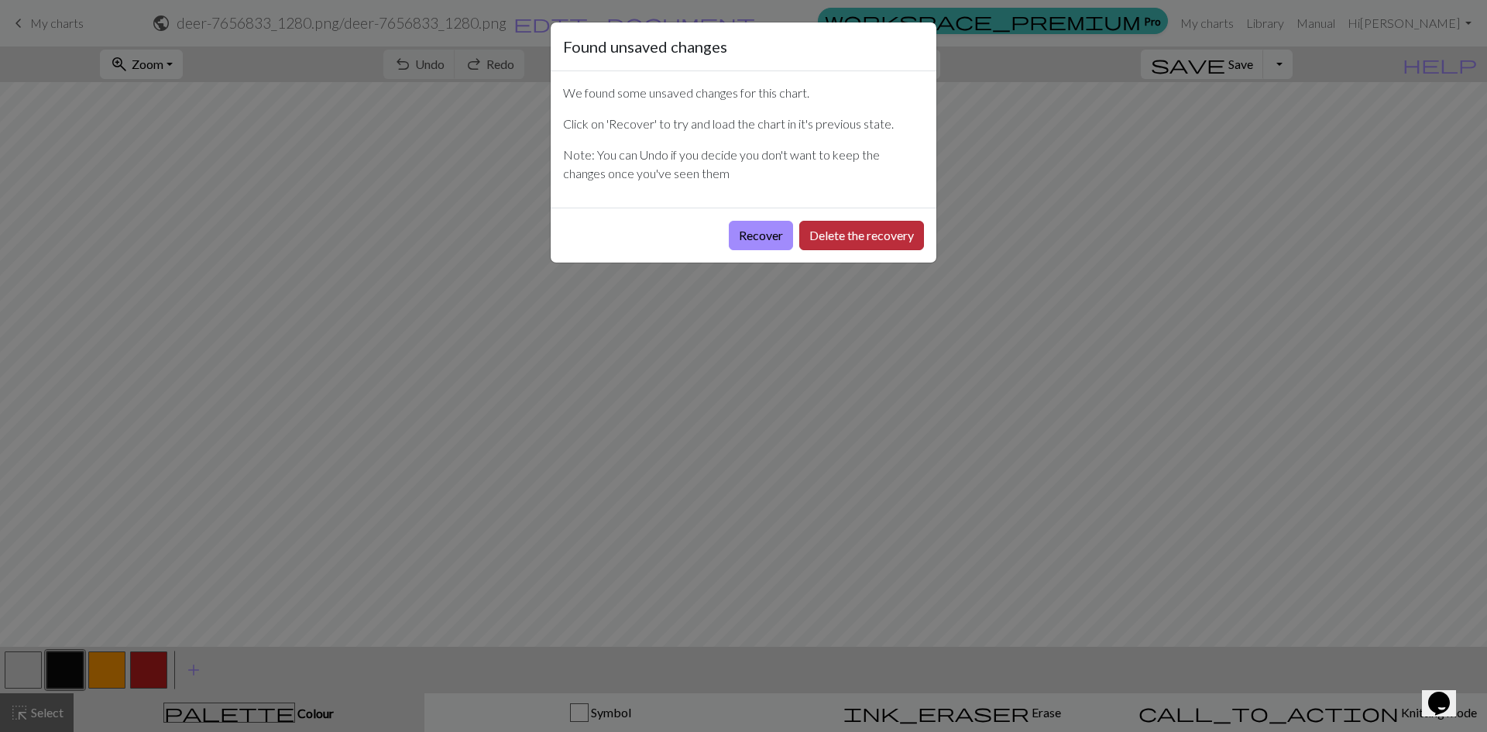
click at [833, 234] on button "Delete the recovery" at bounding box center [861, 235] width 125 height 29
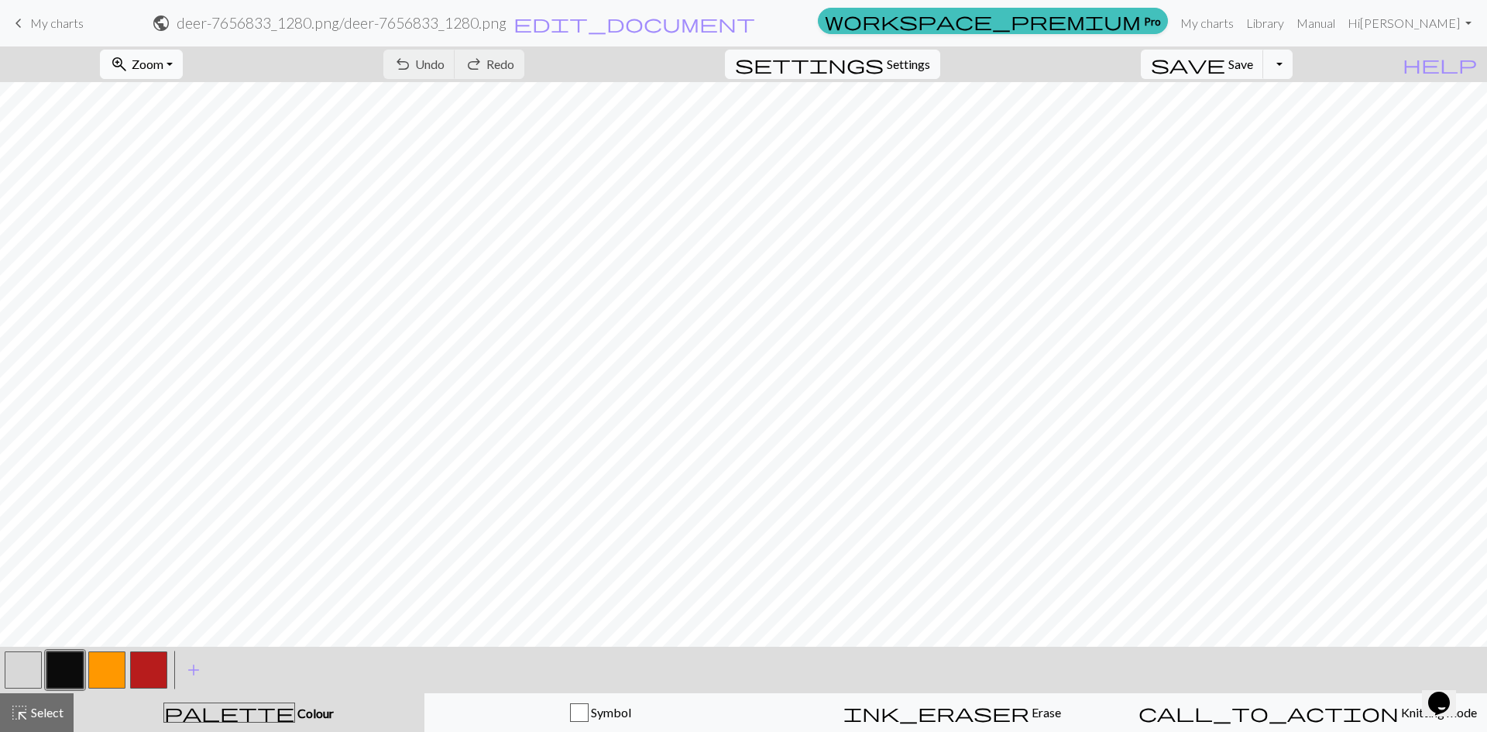
click at [183, 67] on button "zoom_in Zoom Zoom" at bounding box center [141, 64] width 83 height 29
click at [193, 102] on button "Fit all" at bounding box center [162, 98] width 122 height 25
